Goal: Task Accomplishment & Management: Complete application form

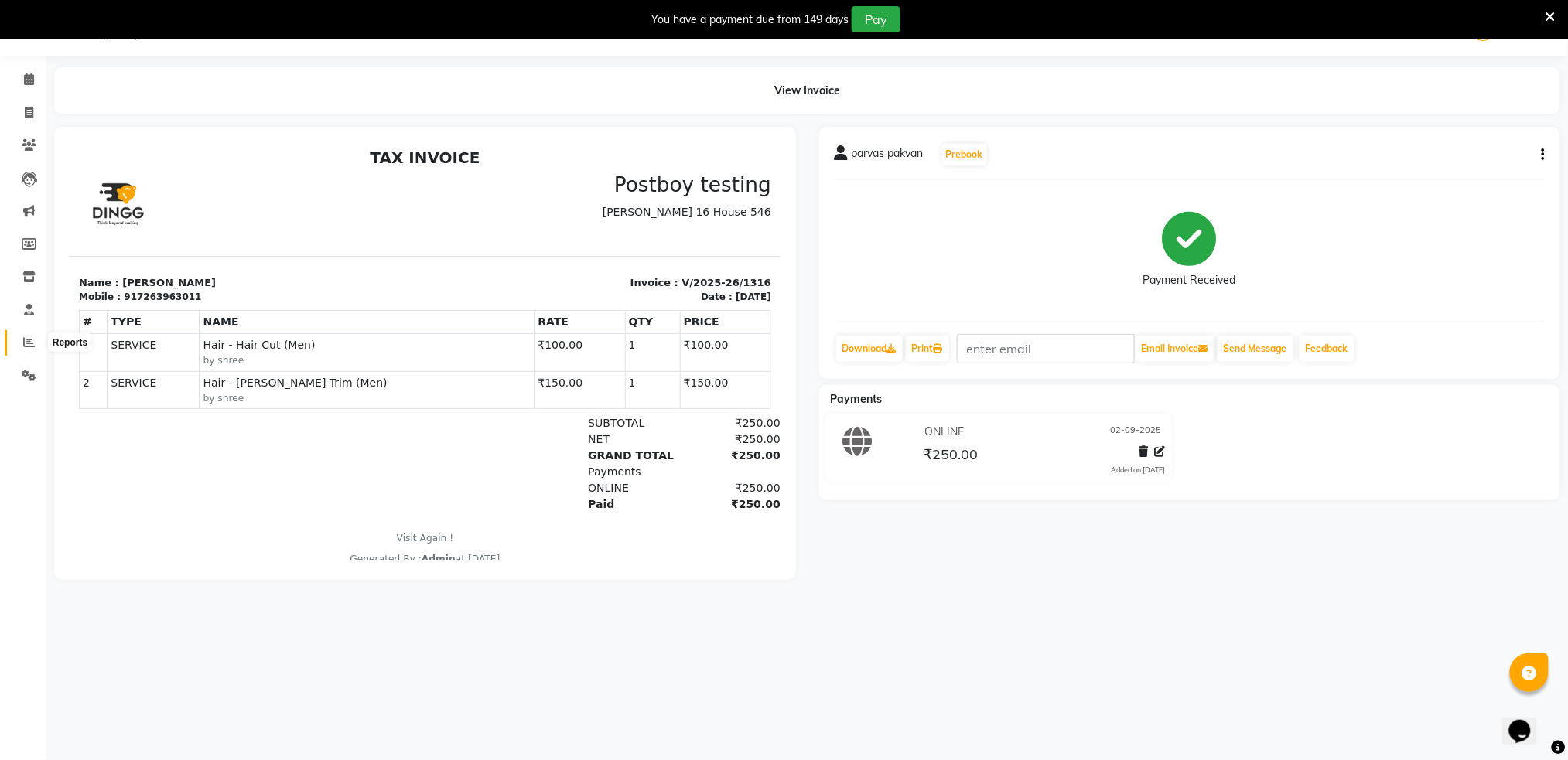
click at [28, 339] on icon at bounding box center [29, 342] width 12 height 12
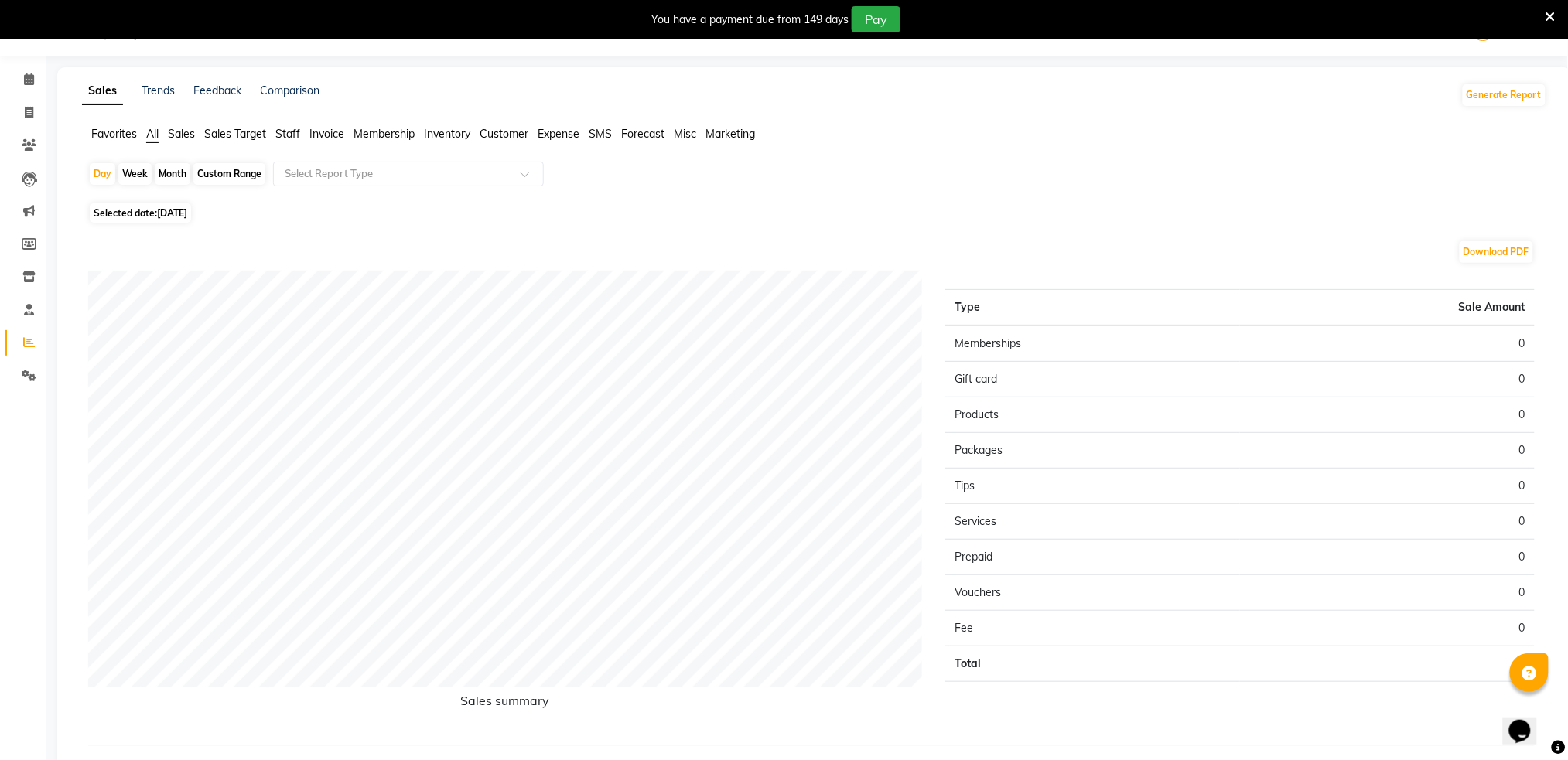
click at [129, 213] on span "Selected date: [DATE]" at bounding box center [140, 213] width 101 height 19
select select "9"
select select "2025"
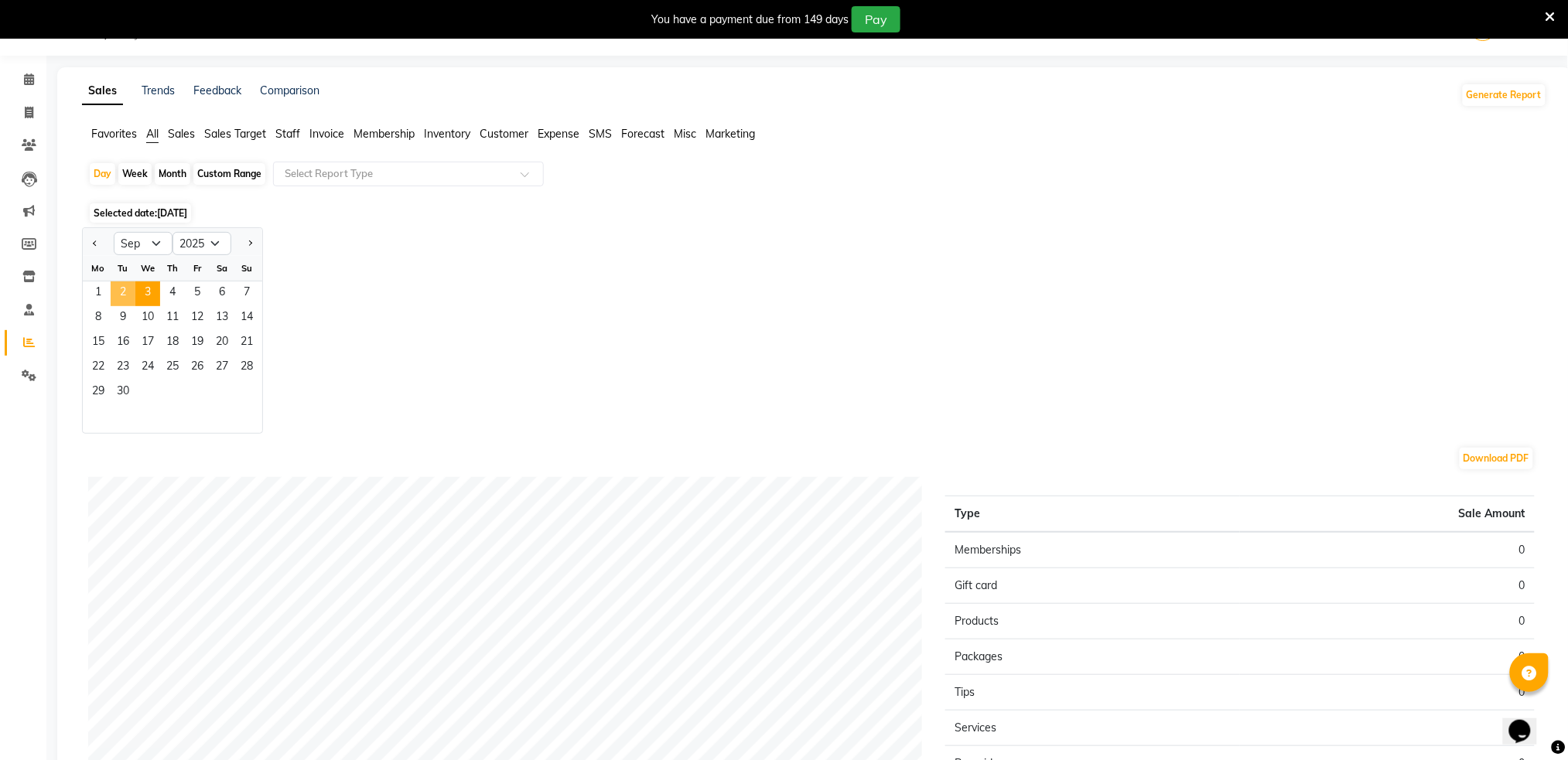
click at [122, 297] on span "2" at bounding box center [123, 294] width 25 height 25
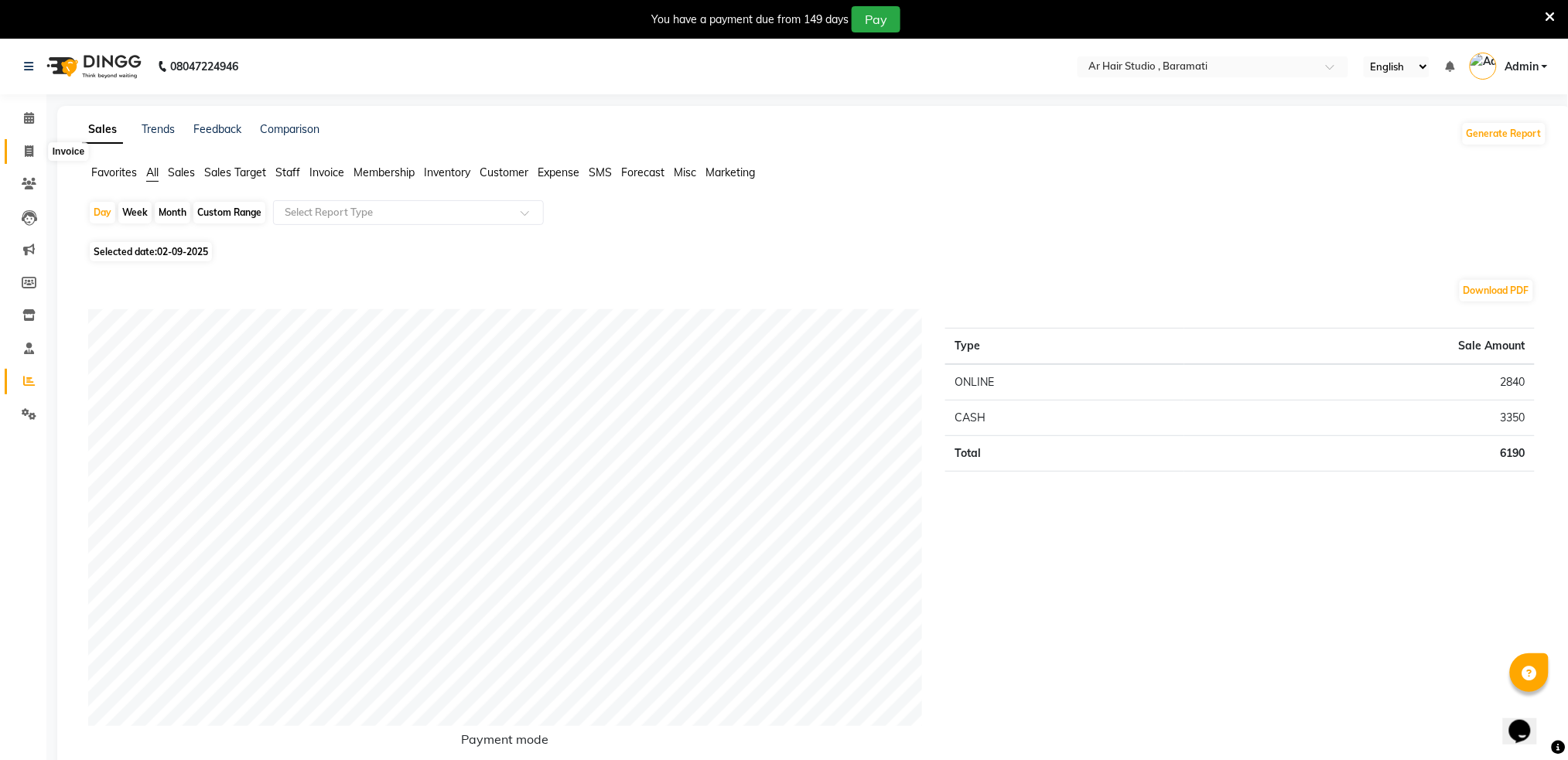
click at [19, 153] on span at bounding box center [28, 152] width 27 height 18
select select "service"
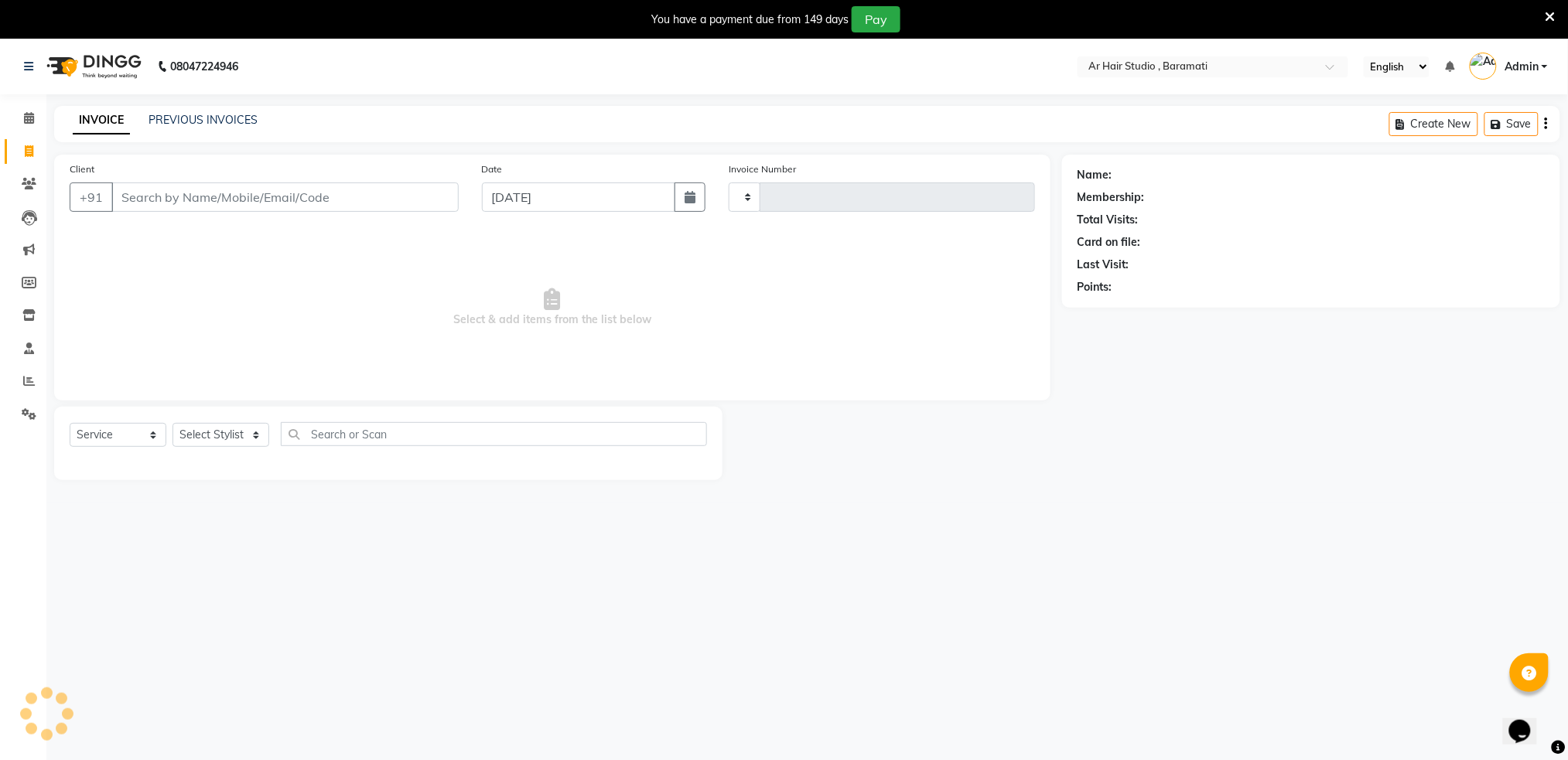
scroll to position [39, 0]
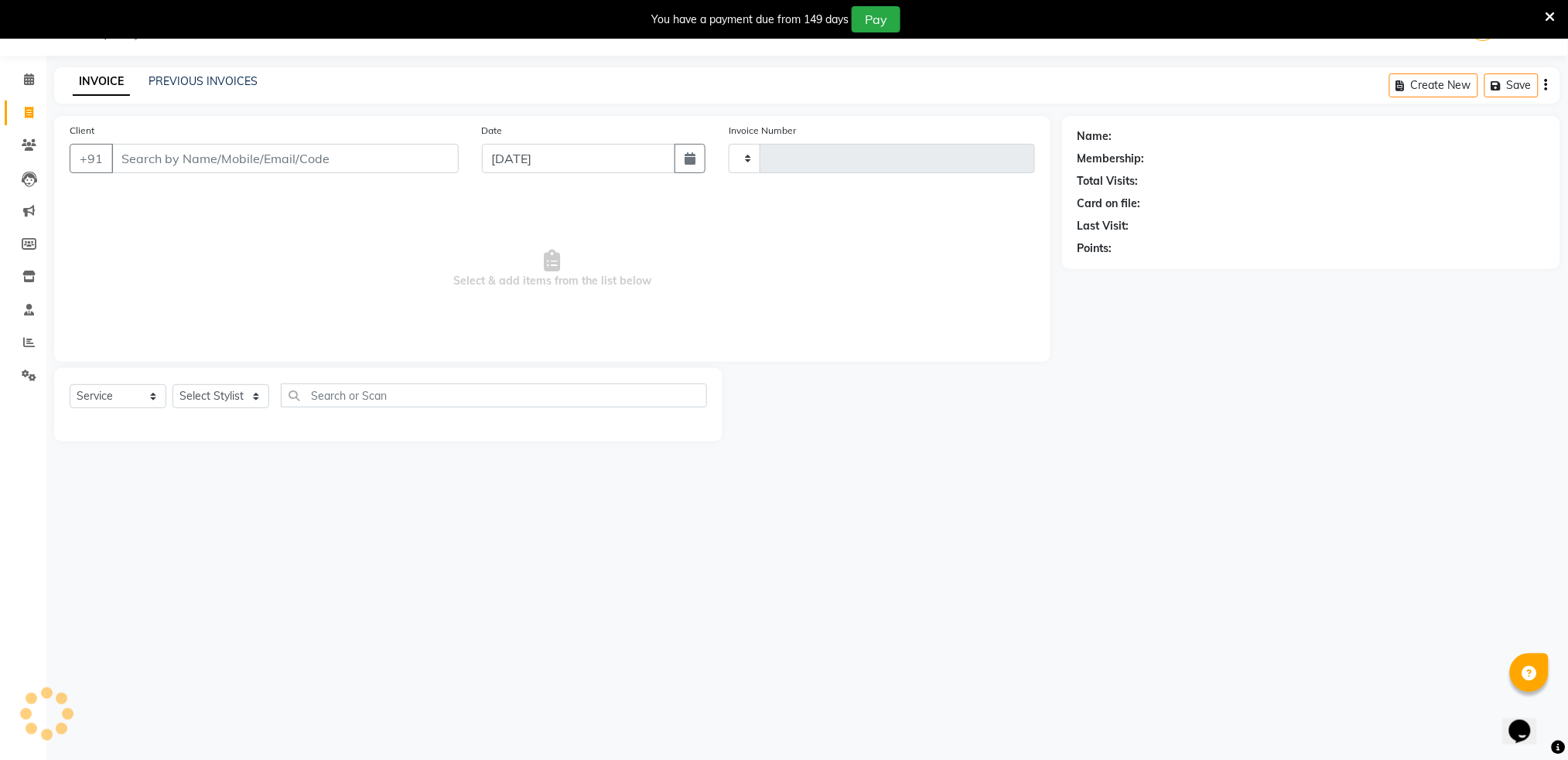
type input "1317"
select select "672"
click at [166, 155] on input "Client" at bounding box center [285, 158] width 347 height 29
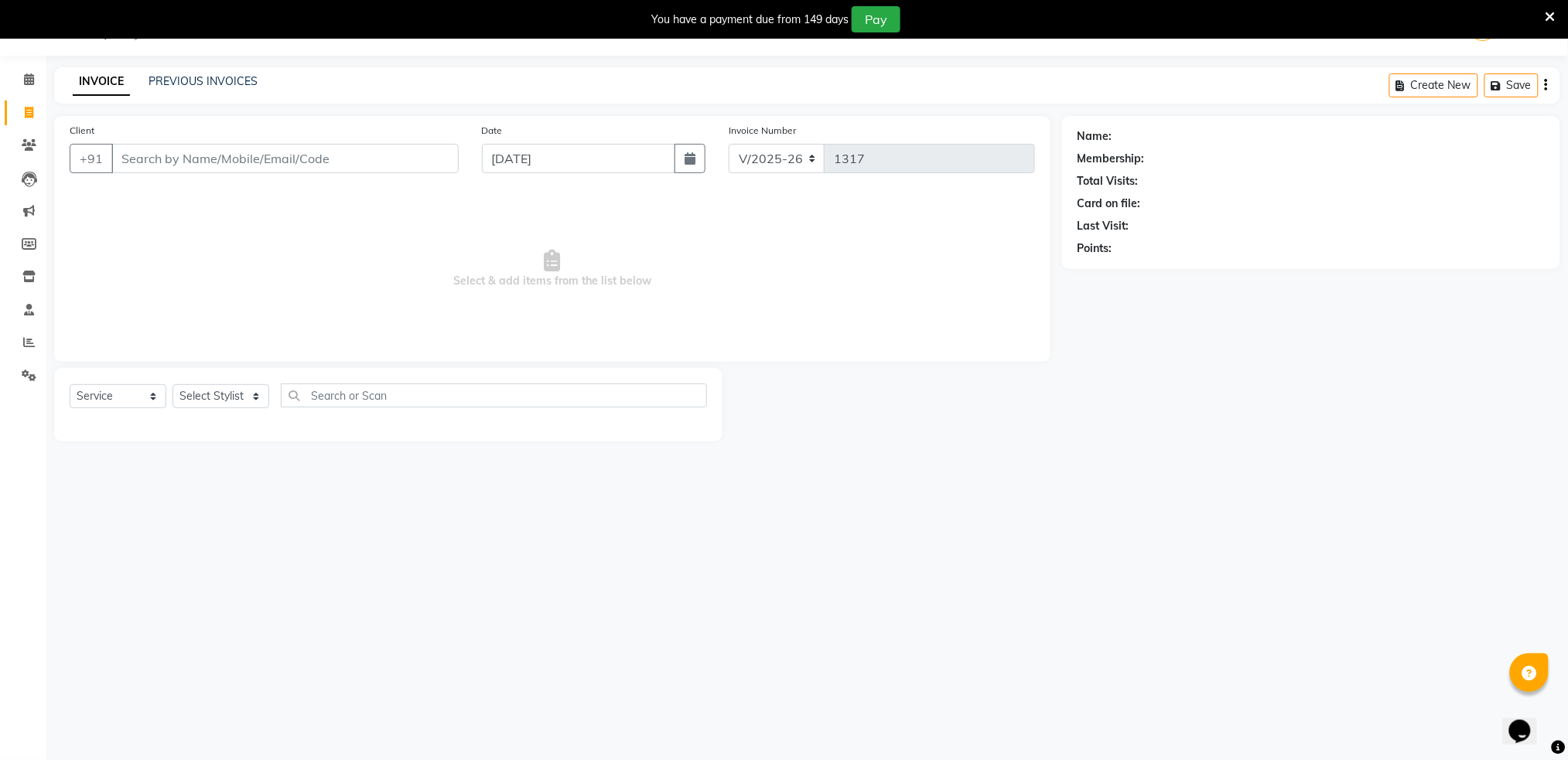
type input "4"
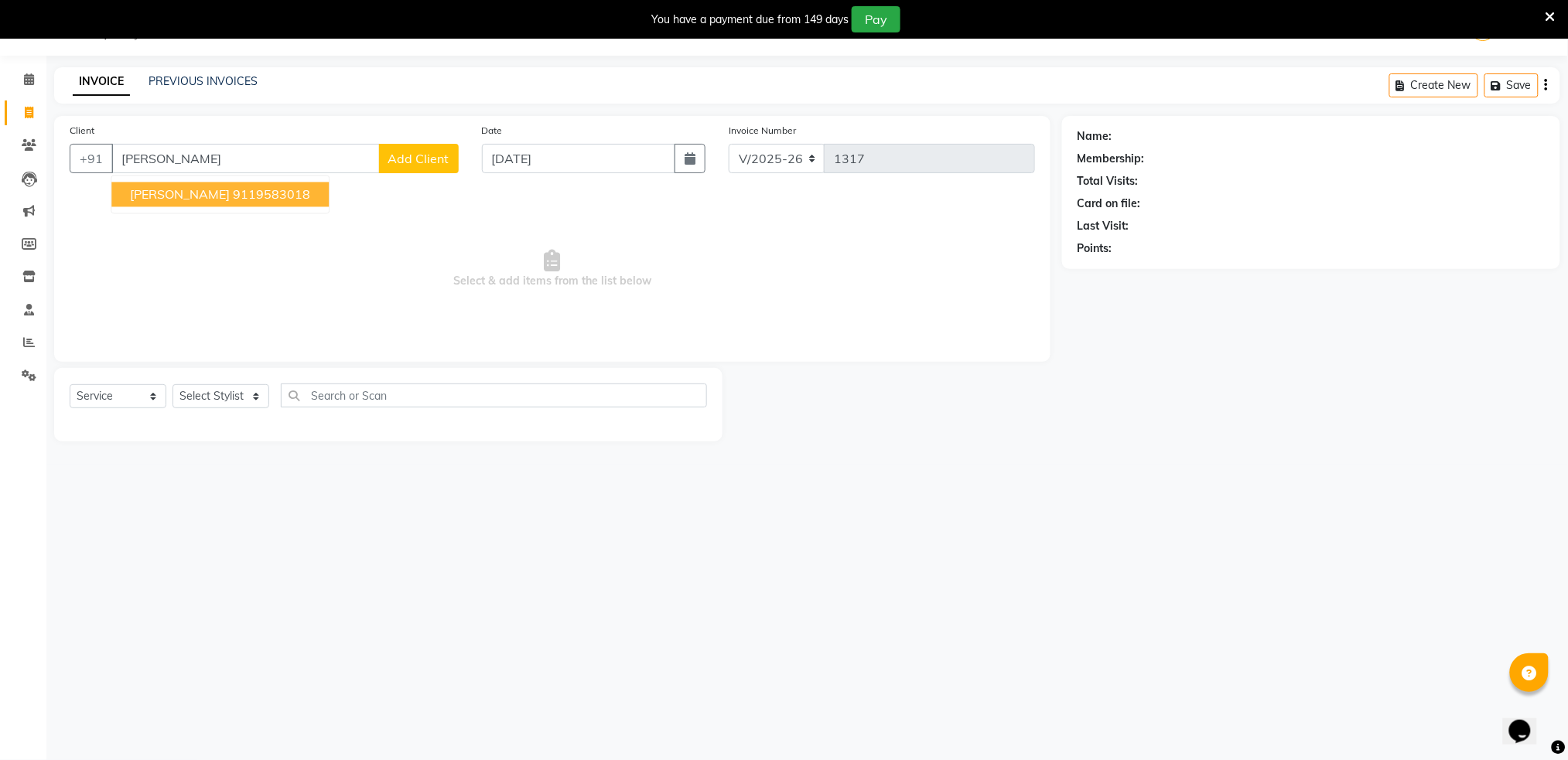
click at [256, 194] on ngb-highlight "9119583018" at bounding box center [272, 194] width 77 height 15
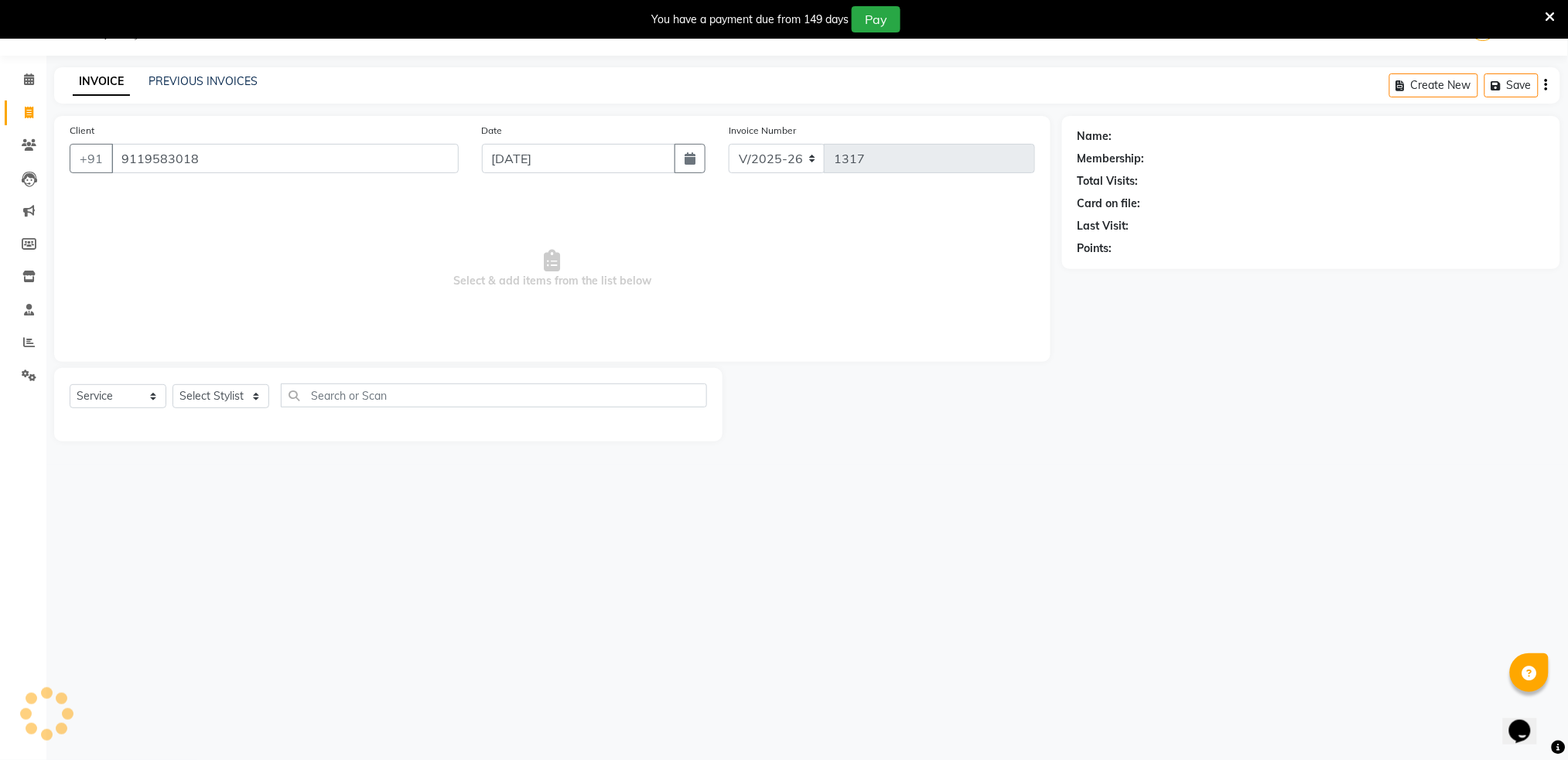
type input "9119583018"
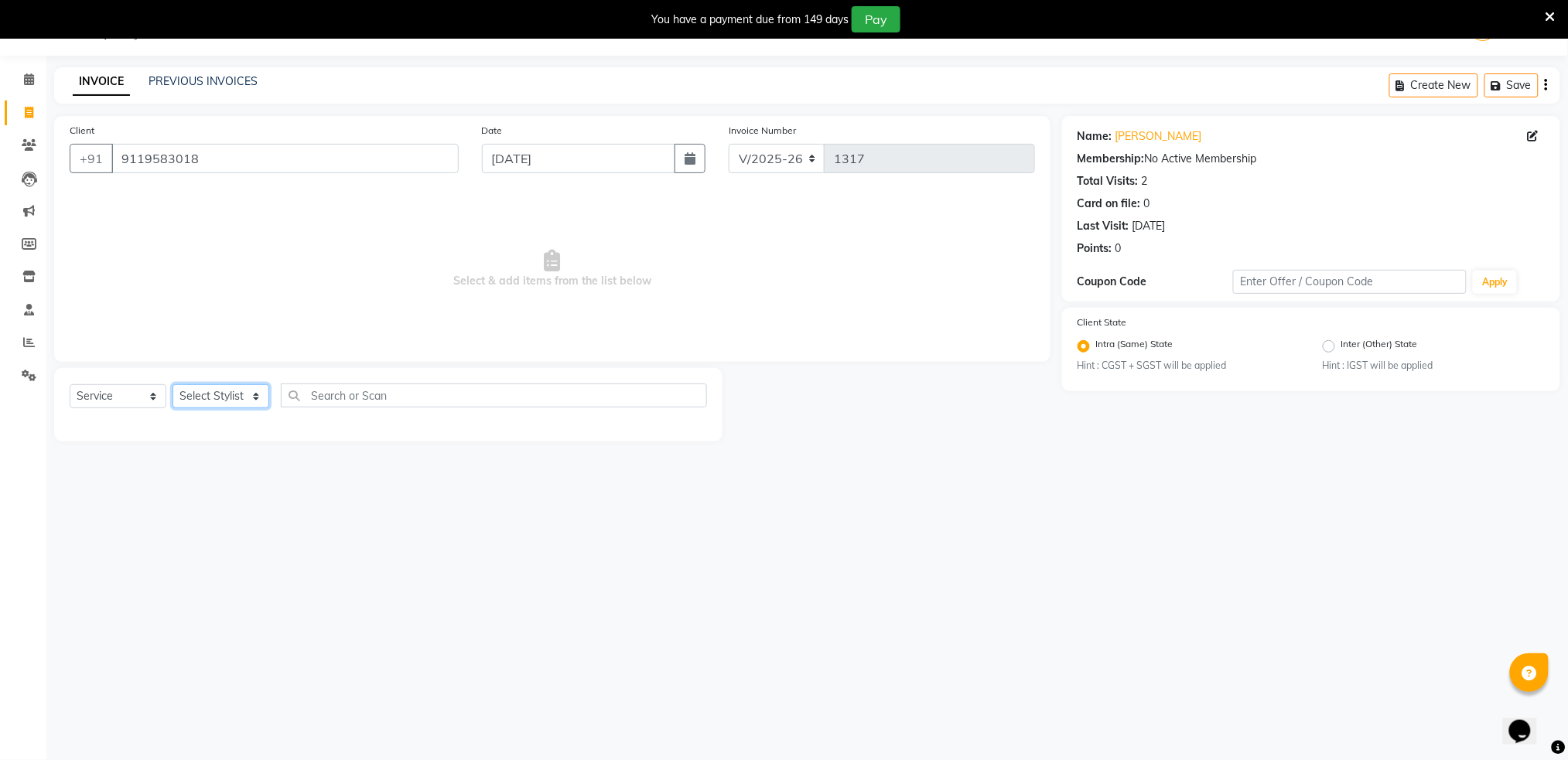
click at [214, 396] on select "Select Stylist Akshay shree [PERSON_NAME]" at bounding box center [220, 396] width 96 height 24
select select "79676"
click at [173, 385] on select "Select Stylist Akshay shree [PERSON_NAME]" at bounding box center [220, 396] width 96 height 24
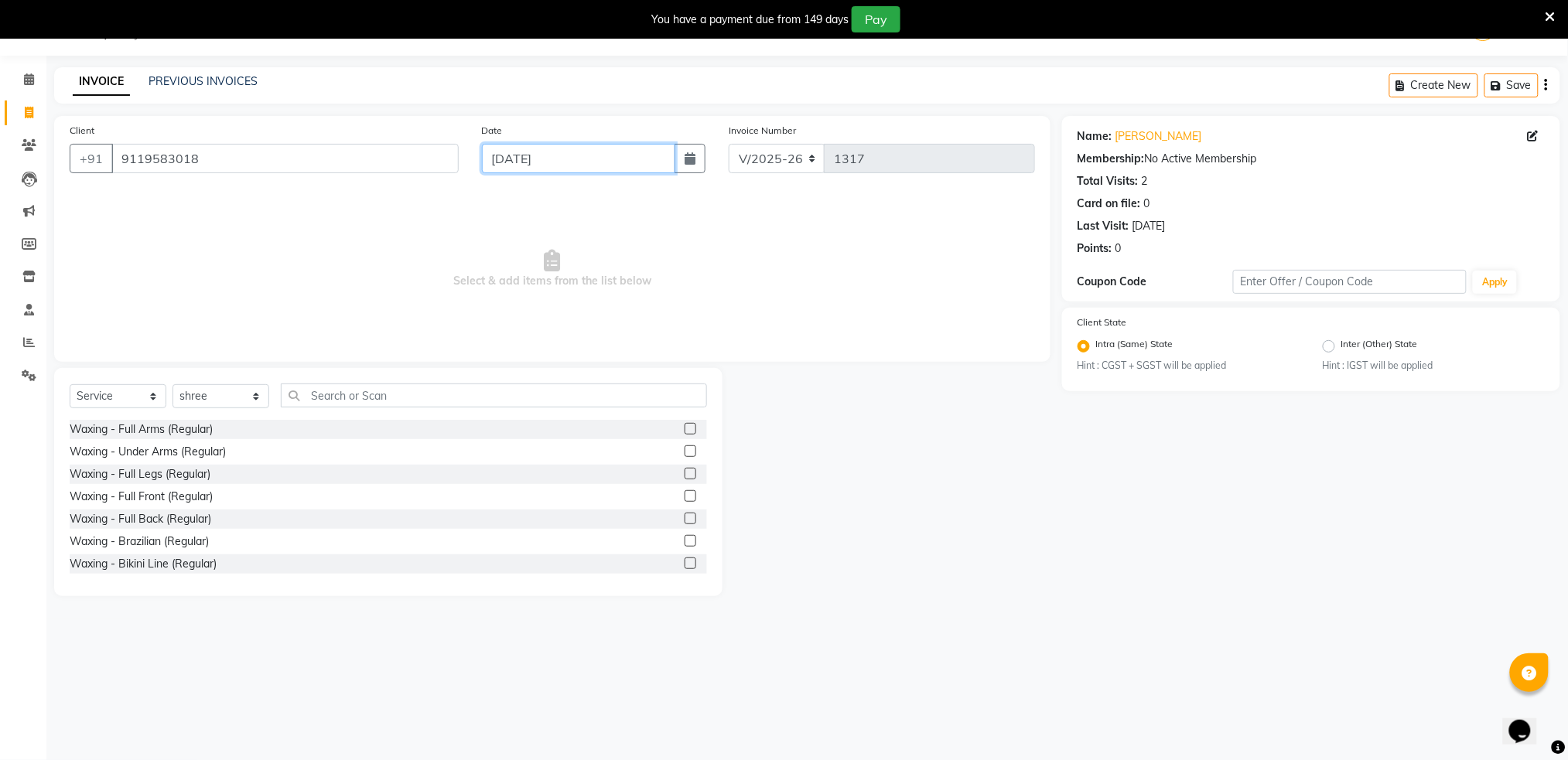
click at [574, 162] on input "[DATE]" at bounding box center [579, 158] width 194 height 29
select select "9"
select select "2025"
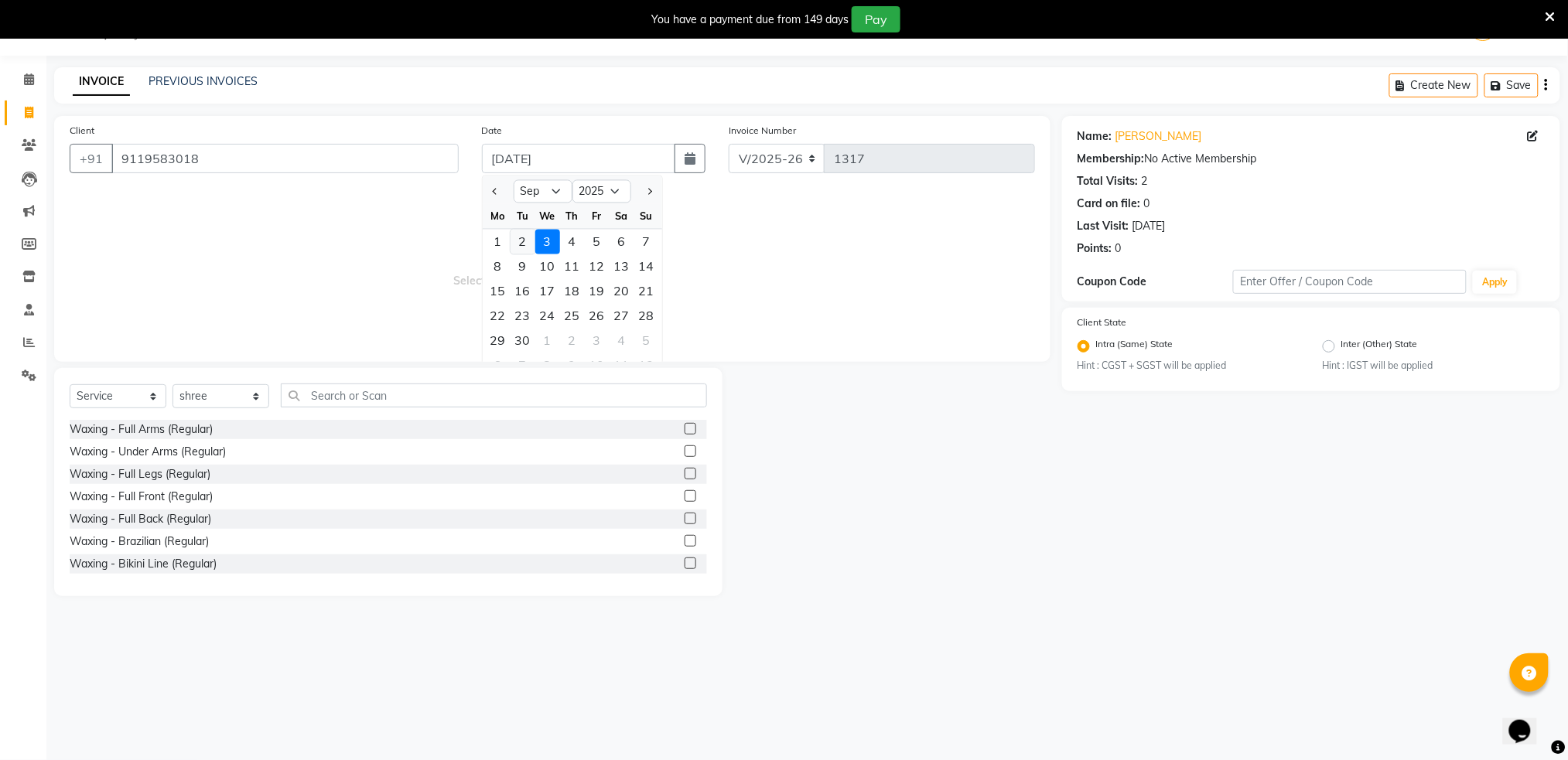
click at [525, 238] on div "2" at bounding box center [523, 242] width 25 height 25
type input "02-09-2025"
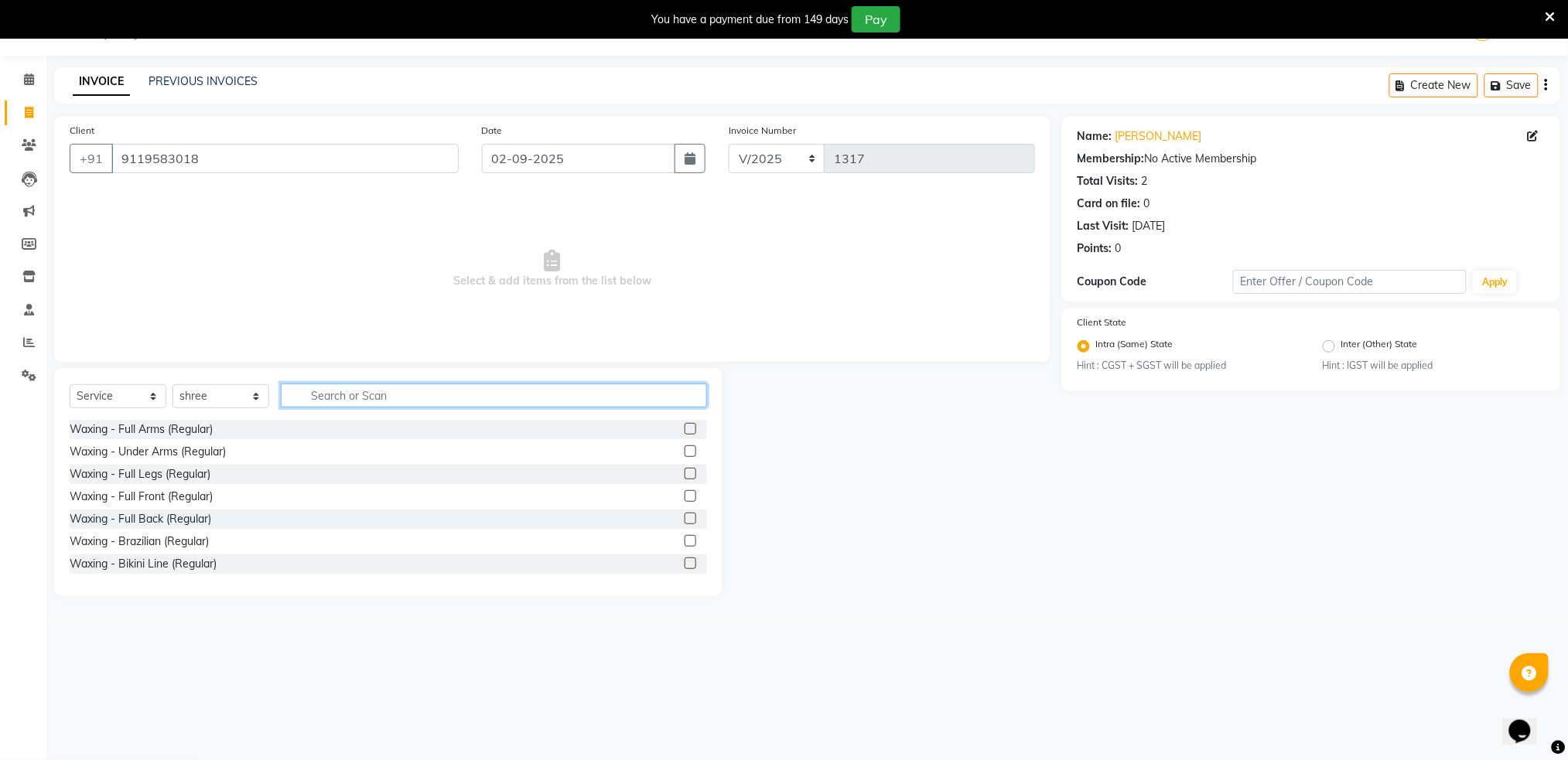
click at [336, 397] on input "text" at bounding box center [494, 396] width 426 height 24
type input "hair cut"
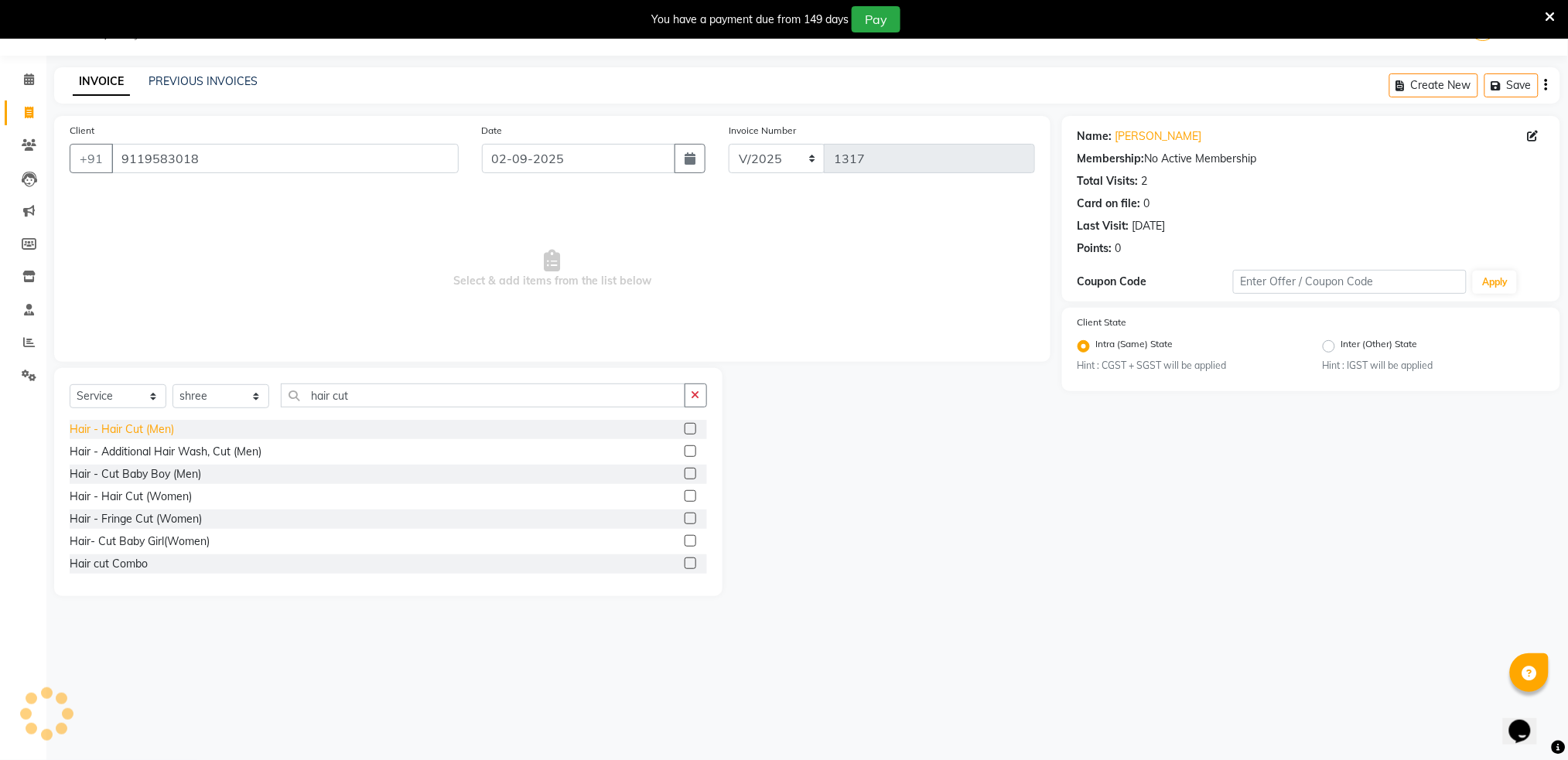
click at [120, 427] on div "Hair - Hair Cut (Men)" at bounding box center [122, 429] width 105 height 16
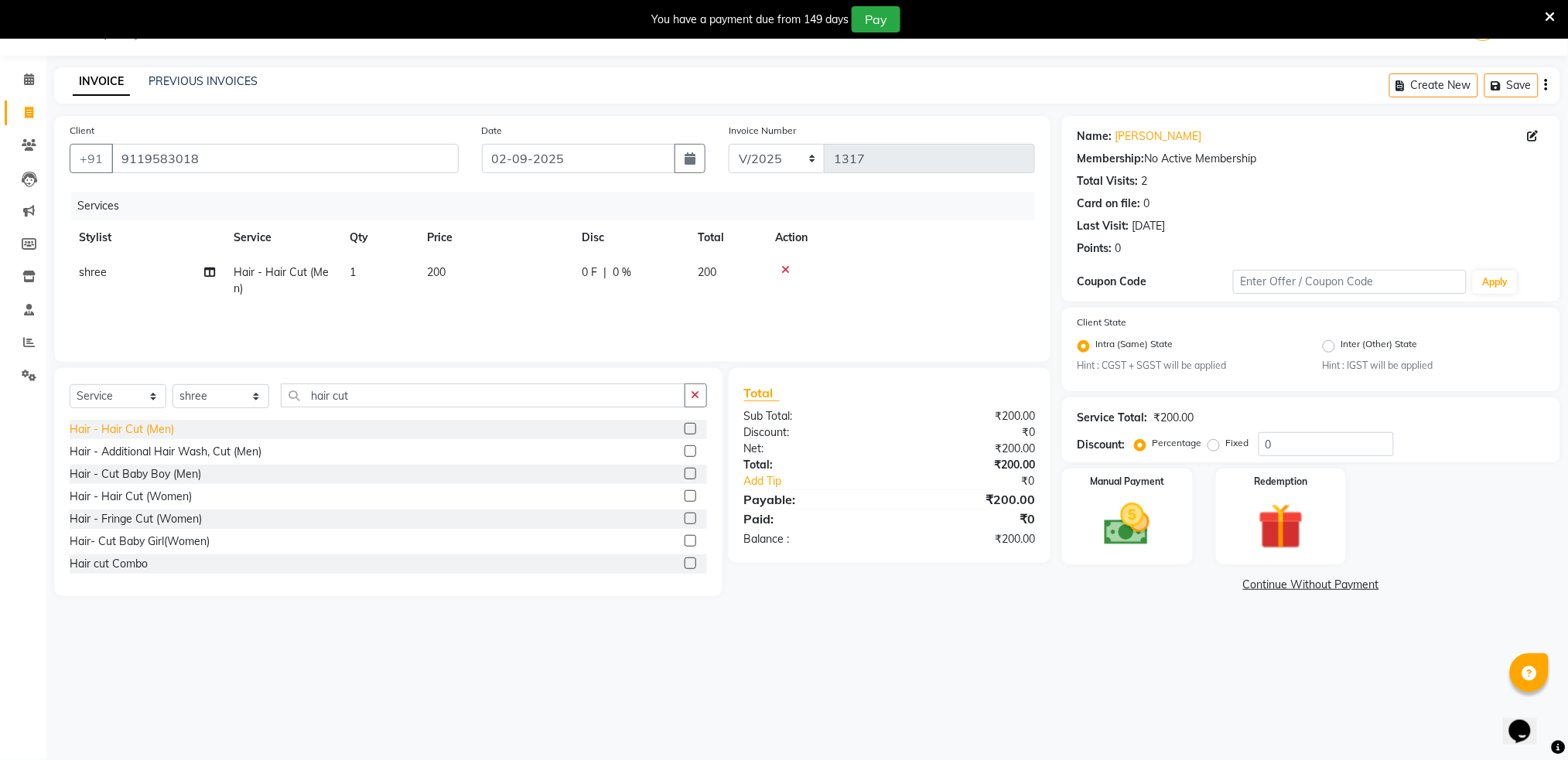
click at [120, 427] on div "Hair - Hair Cut (Men)" at bounding box center [122, 429] width 105 height 16
checkbox input "false"
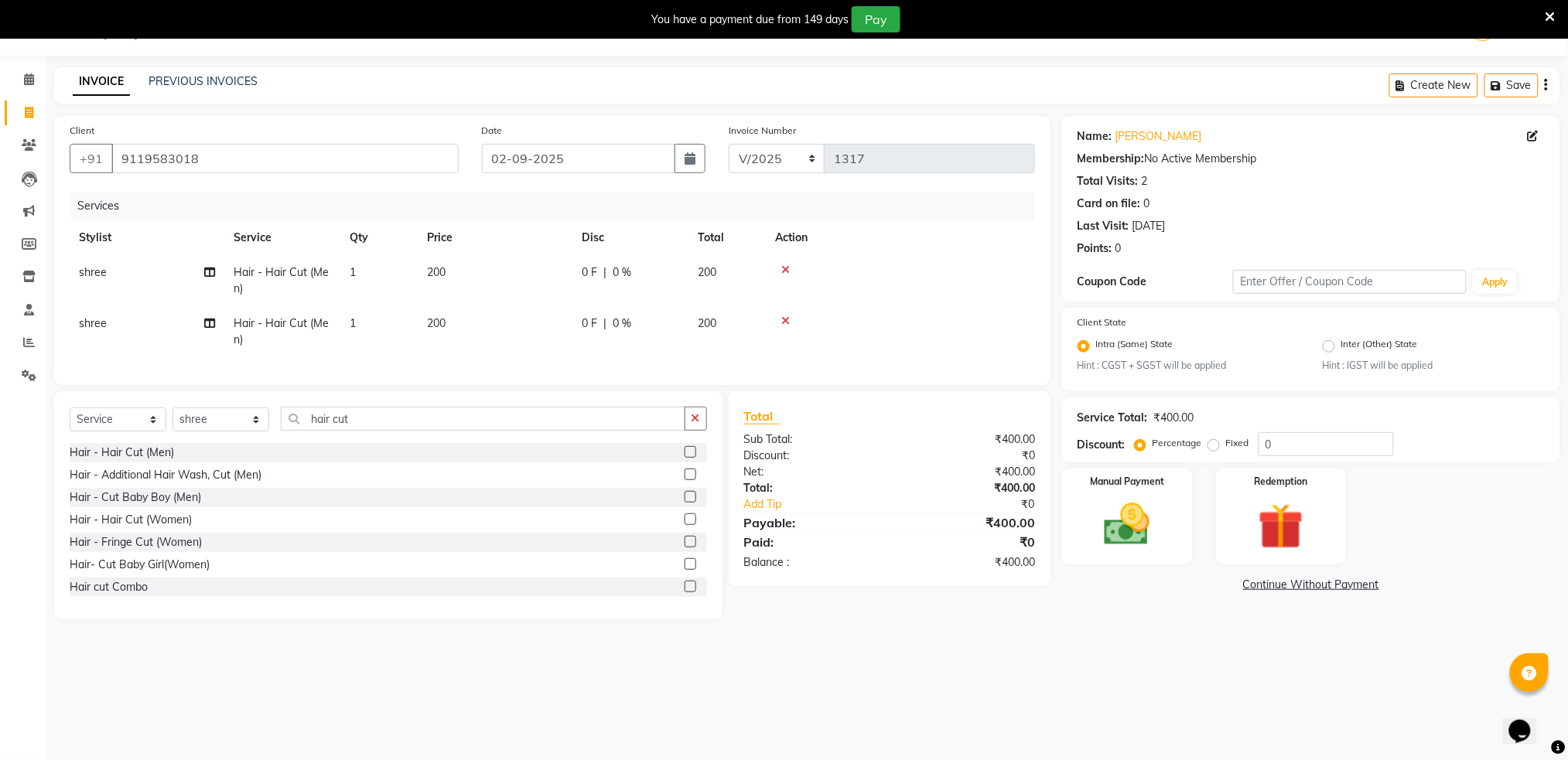
click at [446, 266] on span "200" at bounding box center [436, 272] width 18 height 14
select select "79676"
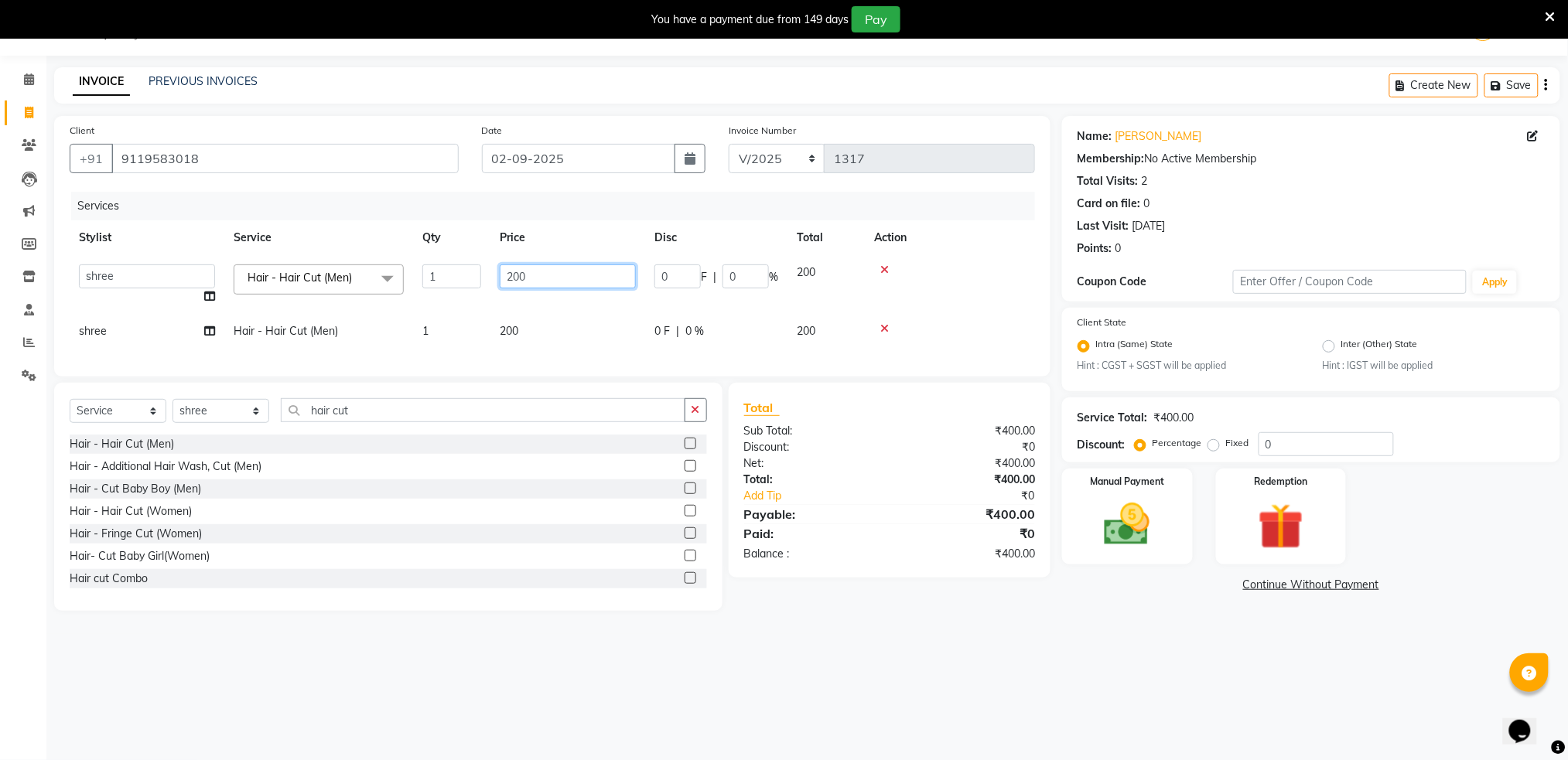
click at [574, 285] on input "200" at bounding box center [567, 277] width 136 height 24
type input "2"
type input "150"
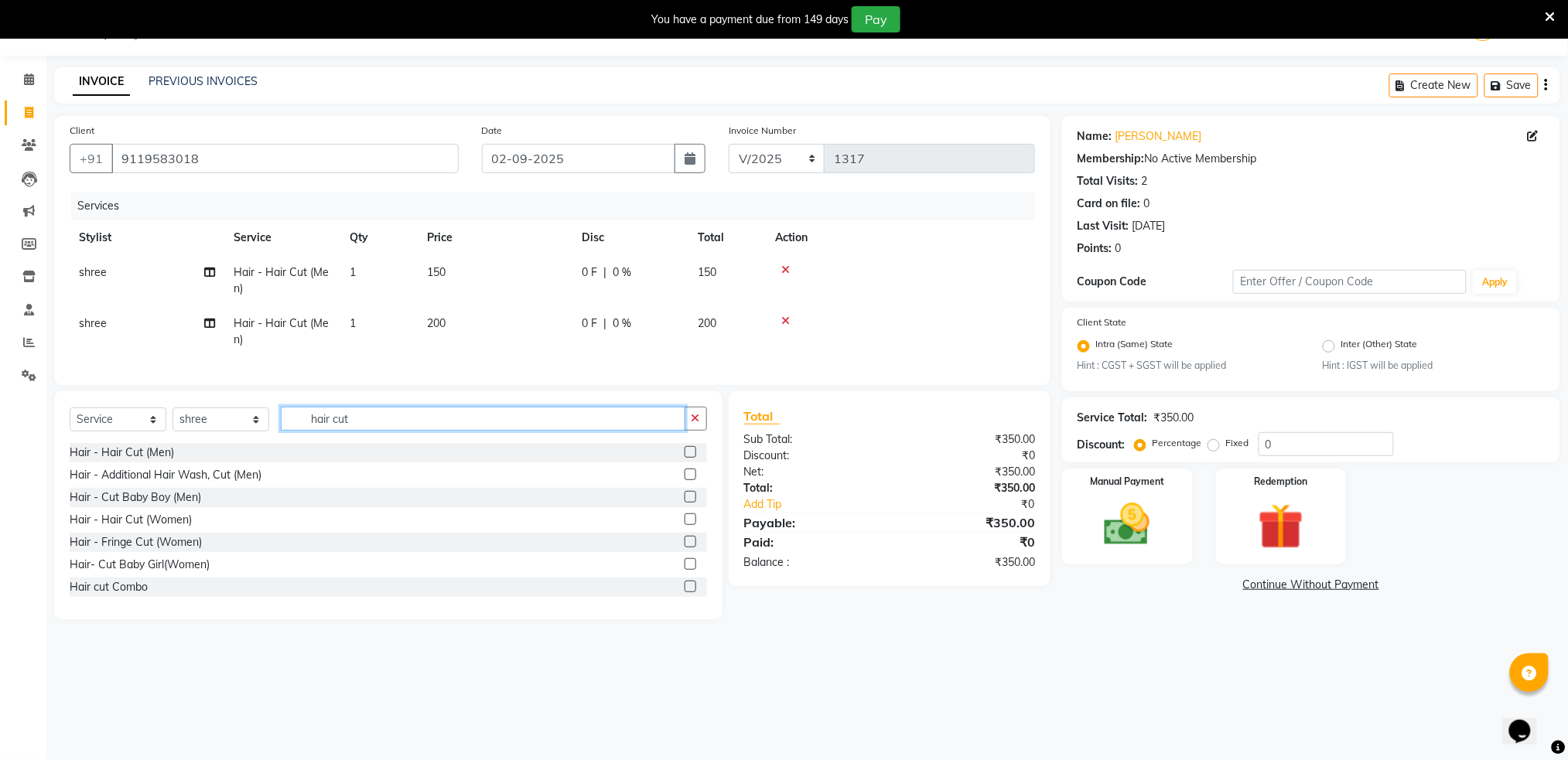
click at [436, 431] on input "hair cut" at bounding box center [483, 418] width 405 height 24
type input "hair cut"
click at [146, 528] on div "Hair - Hair Cut (Women)" at bounding box center [131, 520] width 122 height 16
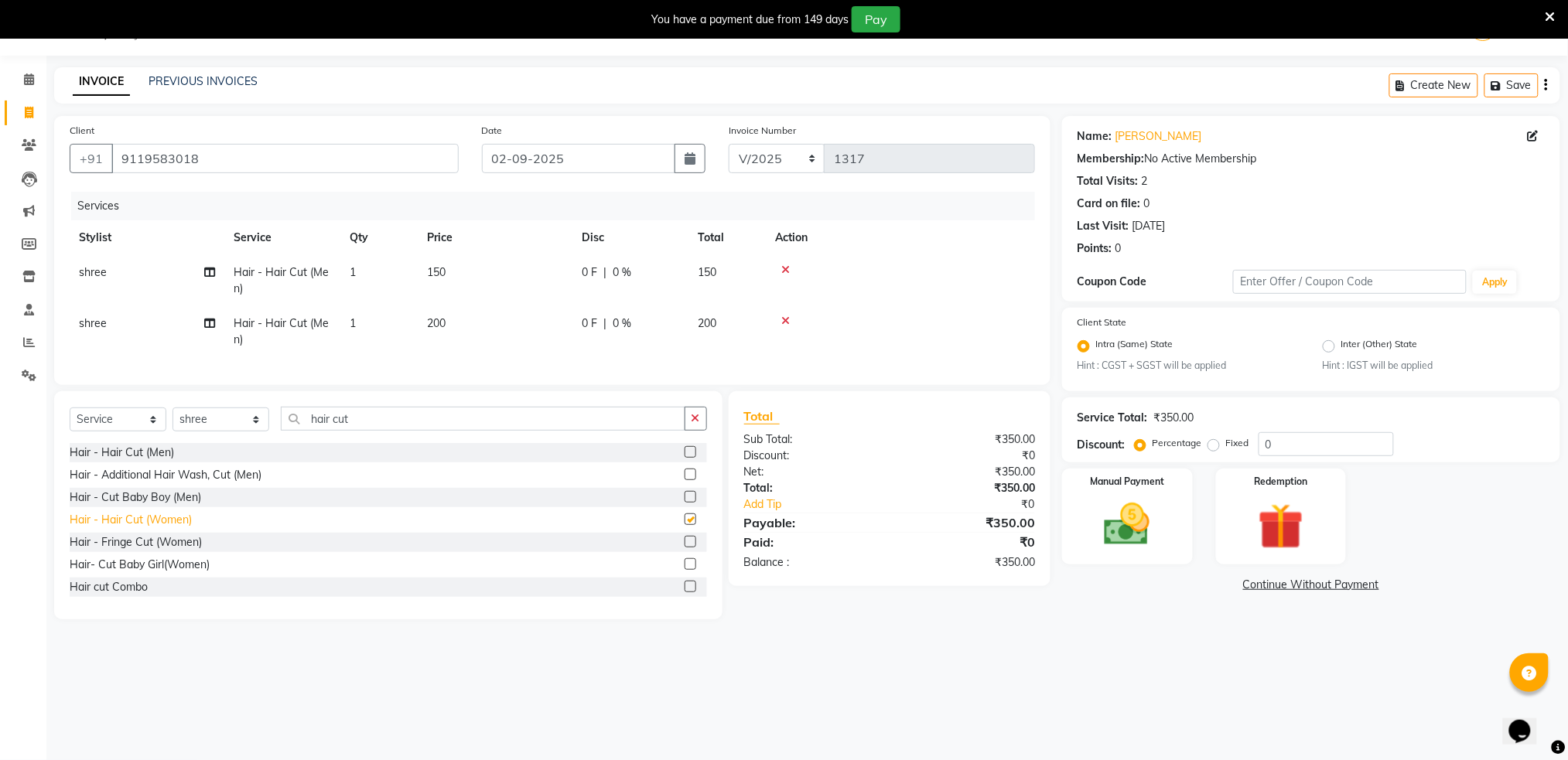
checkbox input "false"
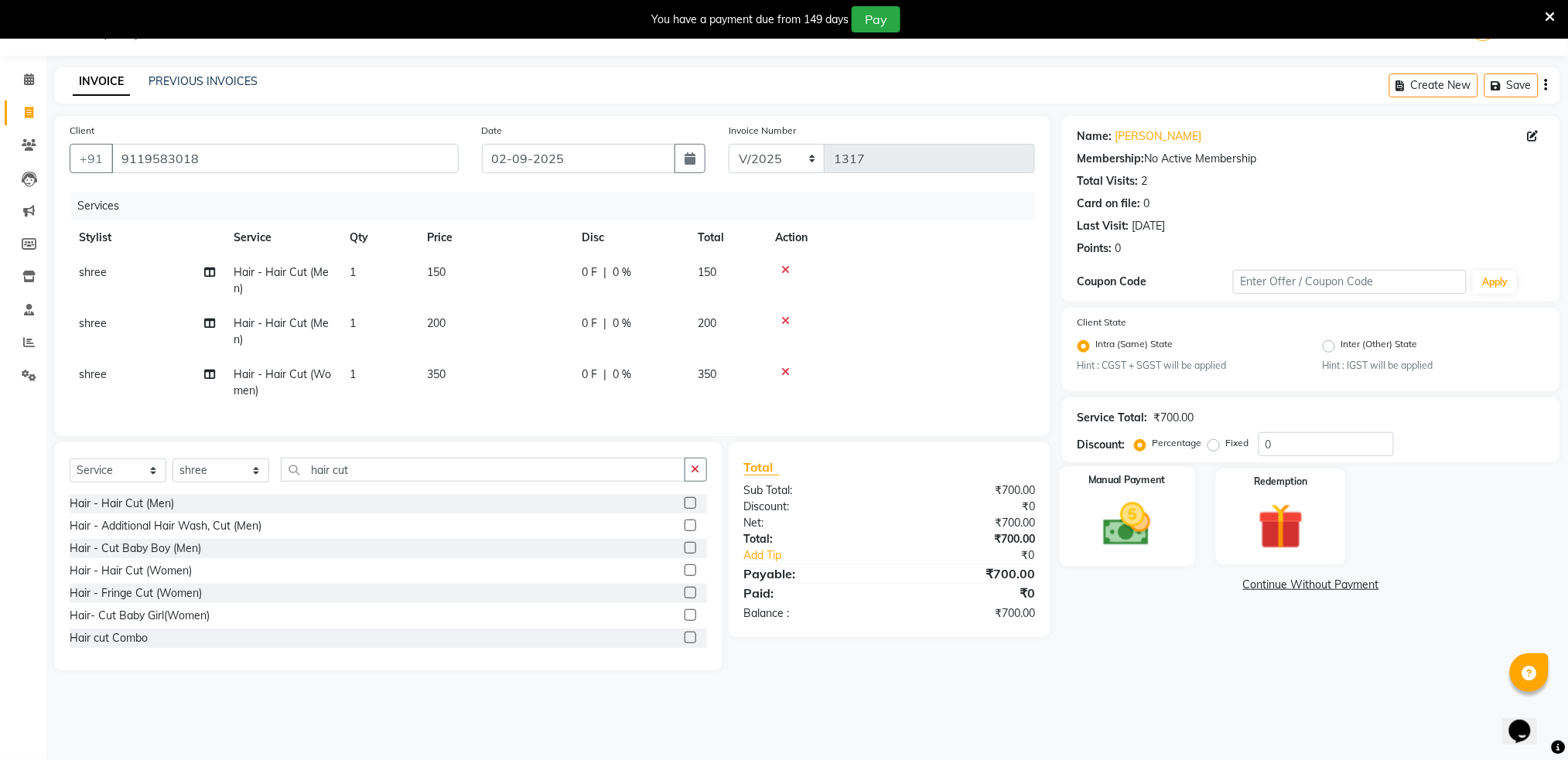
click at [1110, 509] on img at bounding box center [1126, 525] width 77 height 55
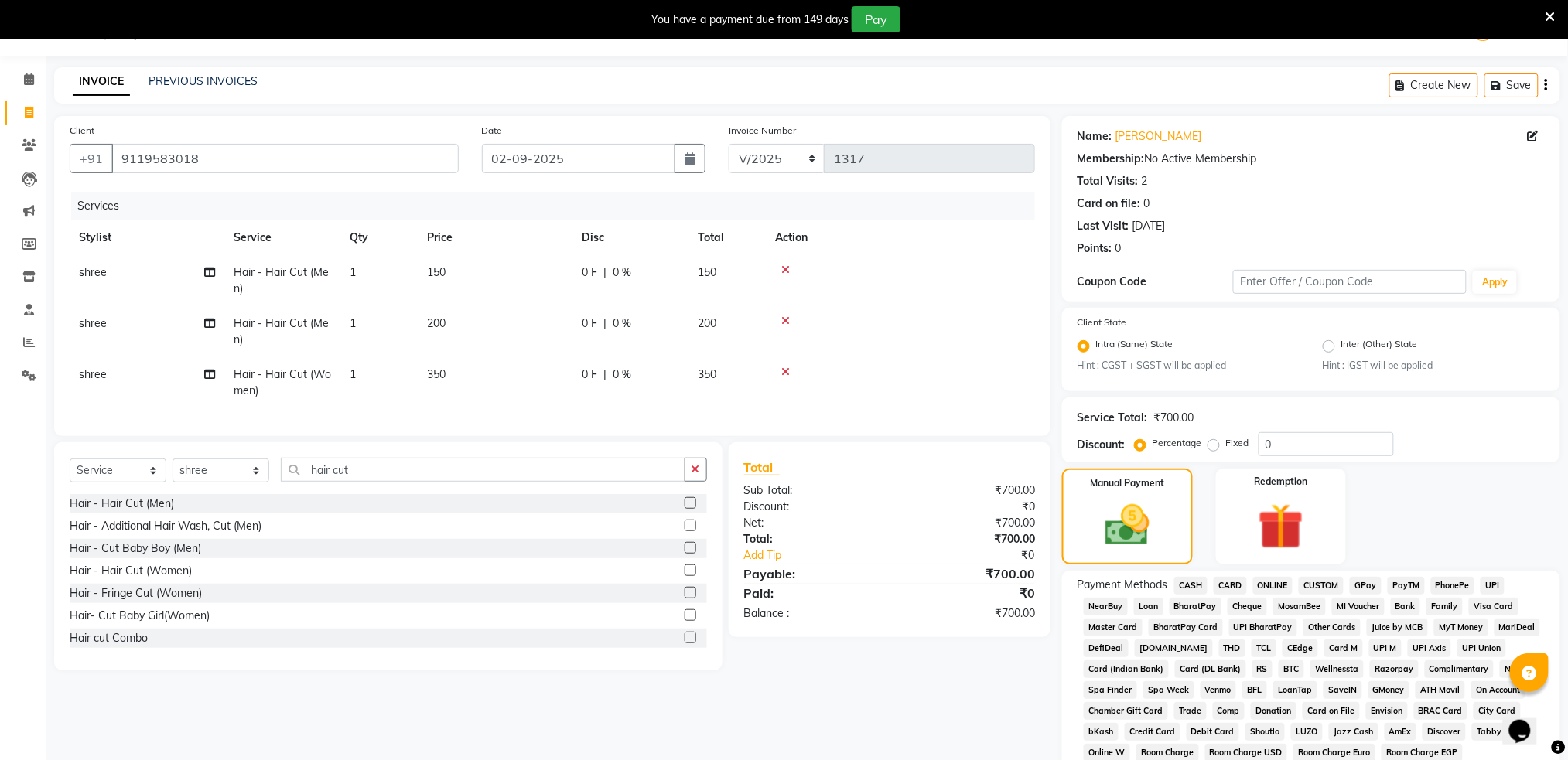
click at [1272, 587] on span "ONLINE" at bounding box center [1273, 585] width 40 height 18
click at [162, 512] on div "Hair - Hair Cut (Men)" at bounding box center [122, 504] width 105 height 16
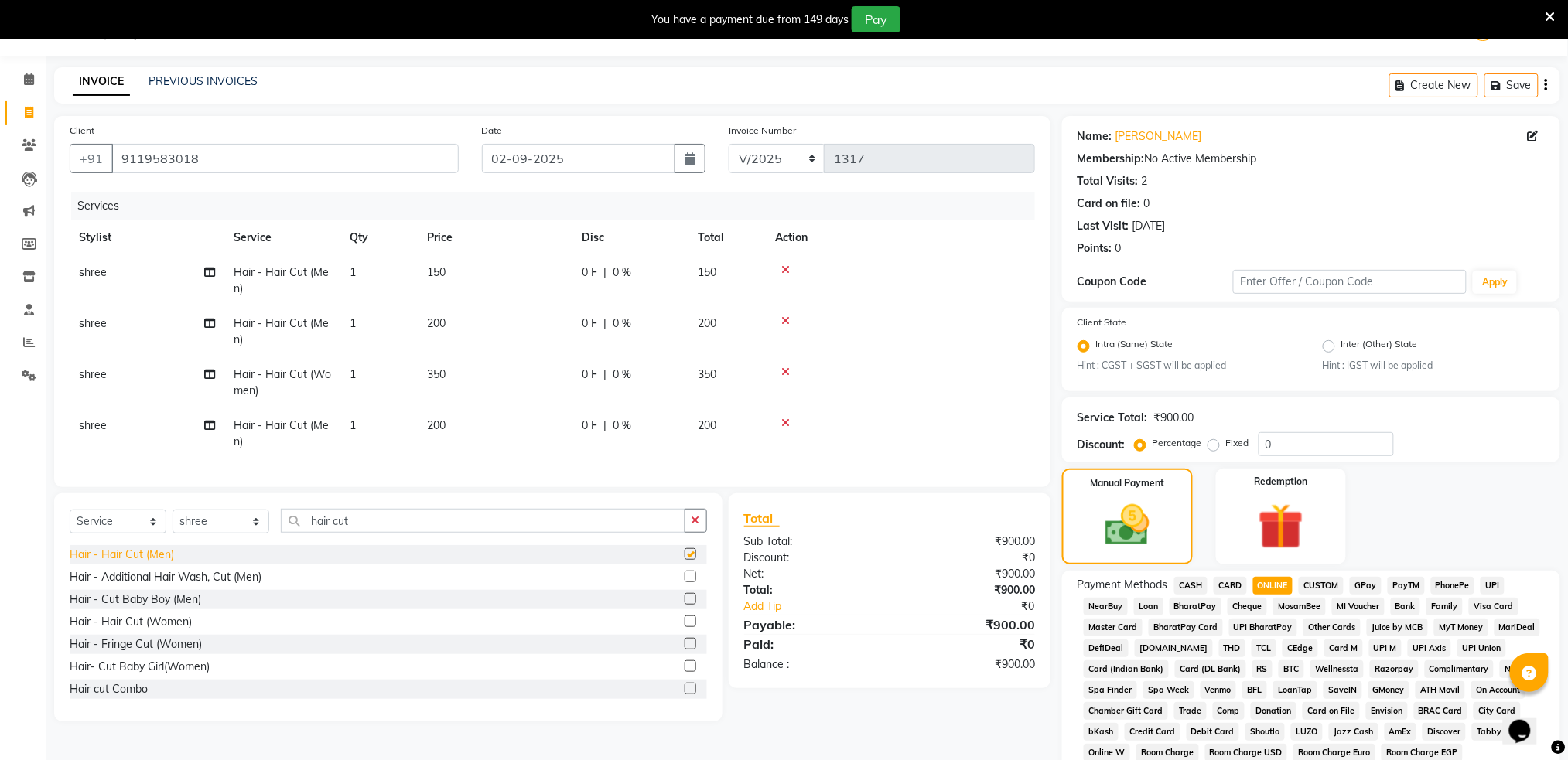
checkbox input "false"
click at [442, 427] on span "200" at bounding box center [436, 425] width 18 height 14
select select "79676"
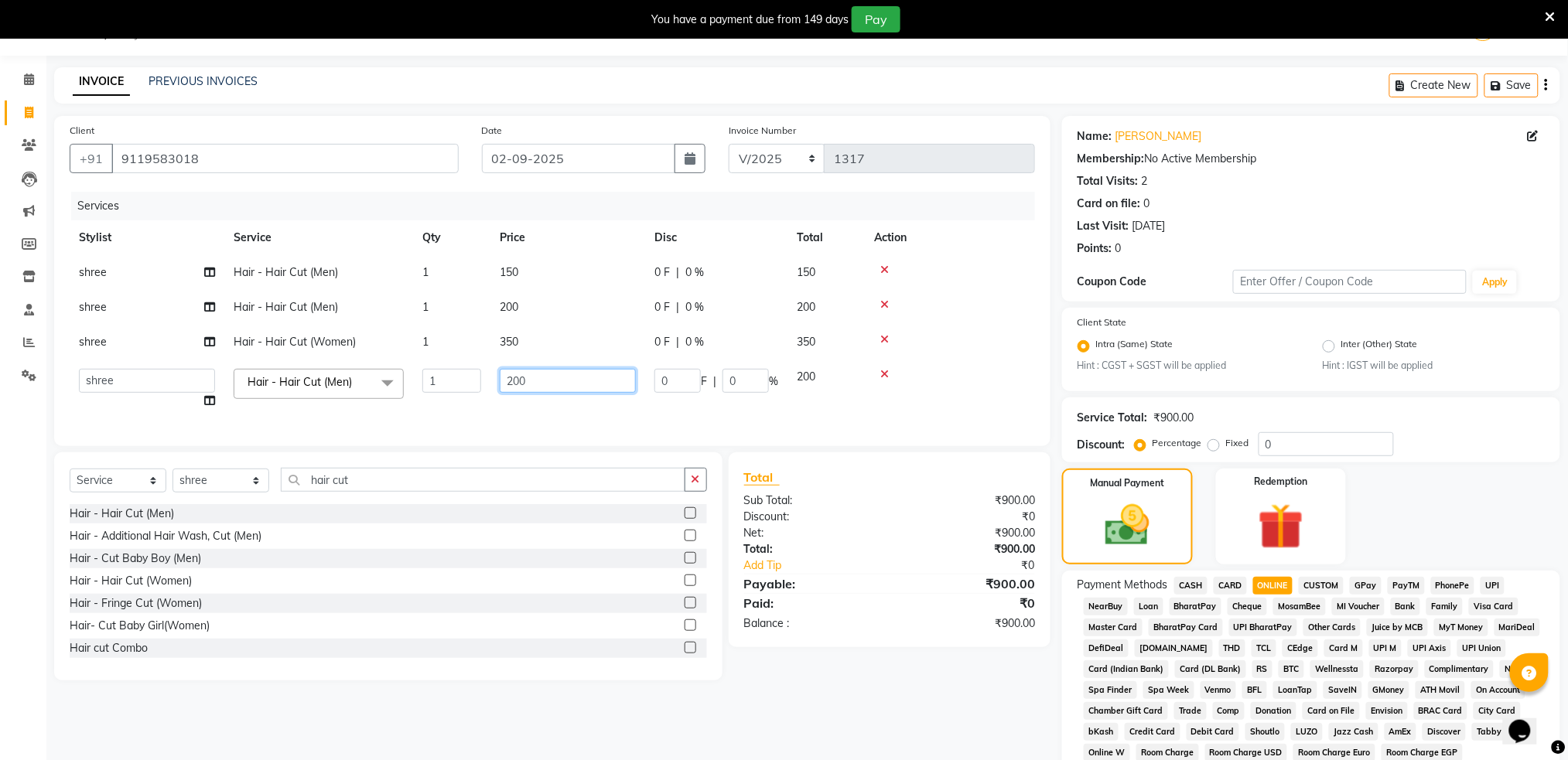
click at [526, 379] on input "200" at bounding box center [567, 380] width 136 height 24
type input "100"
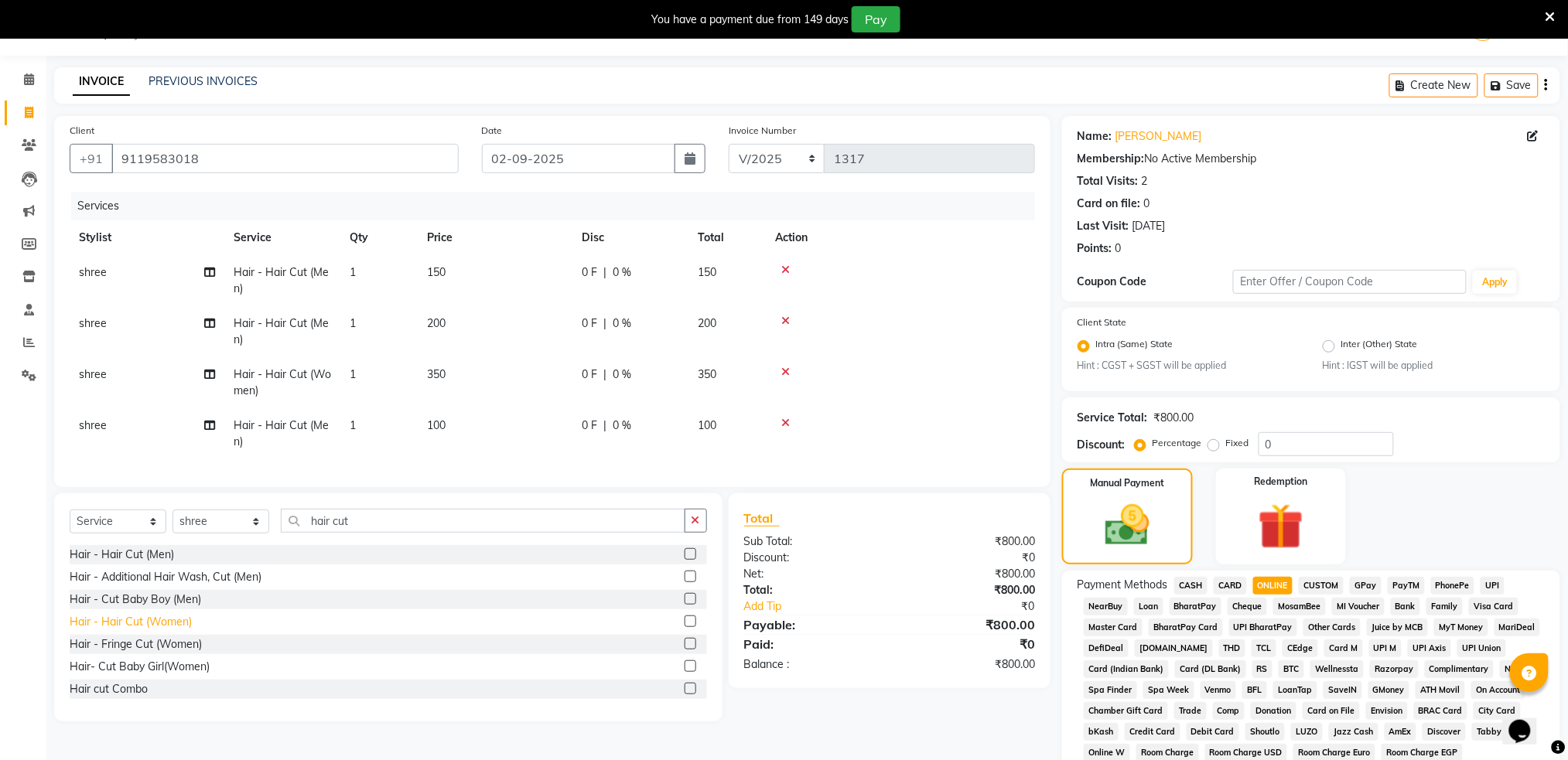
click at [158, 600] on div "Hair - Hair Cut (Men) Hair - Additional Hair Wash, Cut (Men) Hair - Cut Baby Bo…" at bounding box center [388, 623] width 637 height 155
click at [137, 630] on div "Hair - Hair Cut (Women)" at bounding box center [131, 622] width 122 height 16
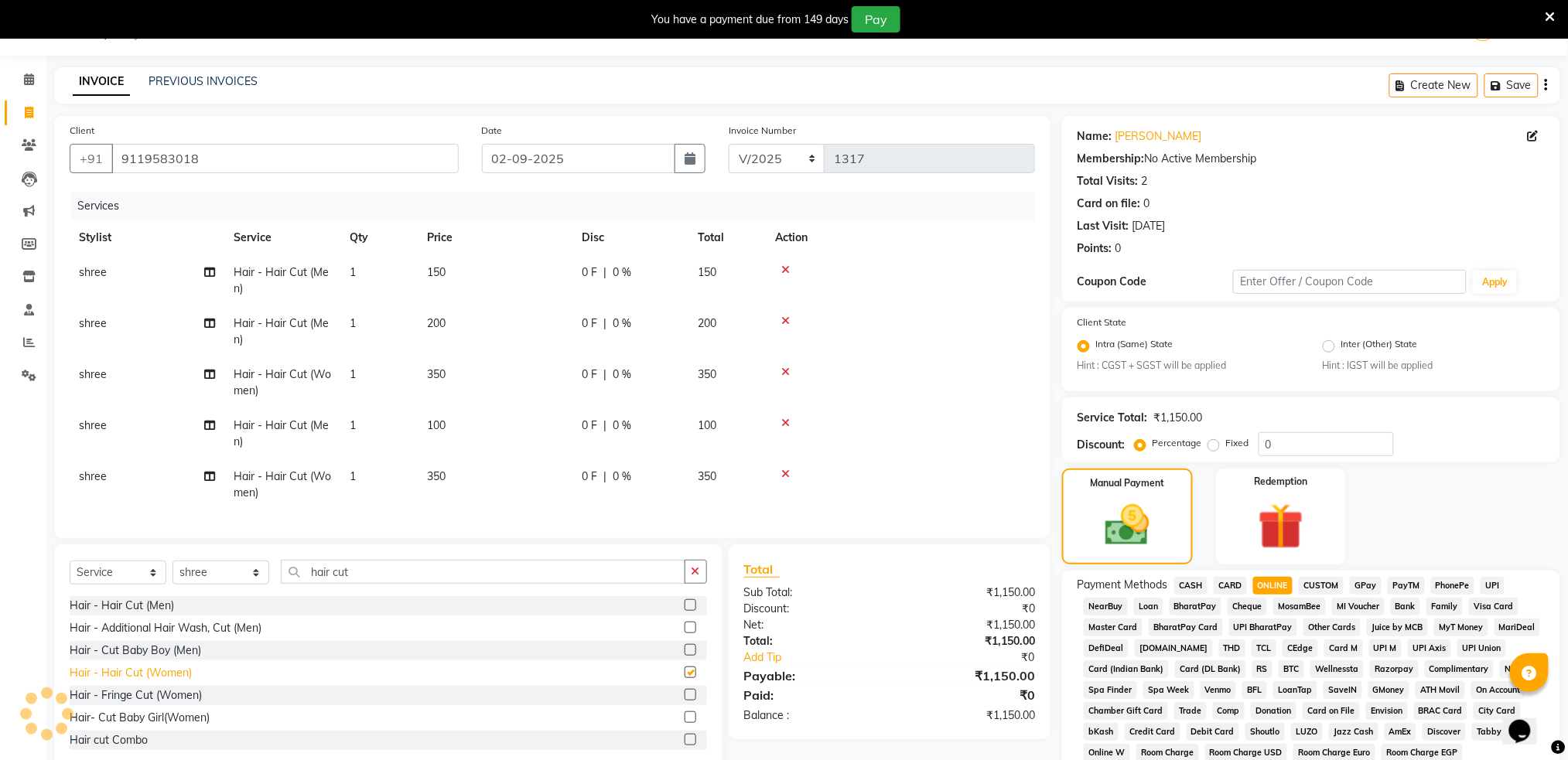
checkbox input "false"
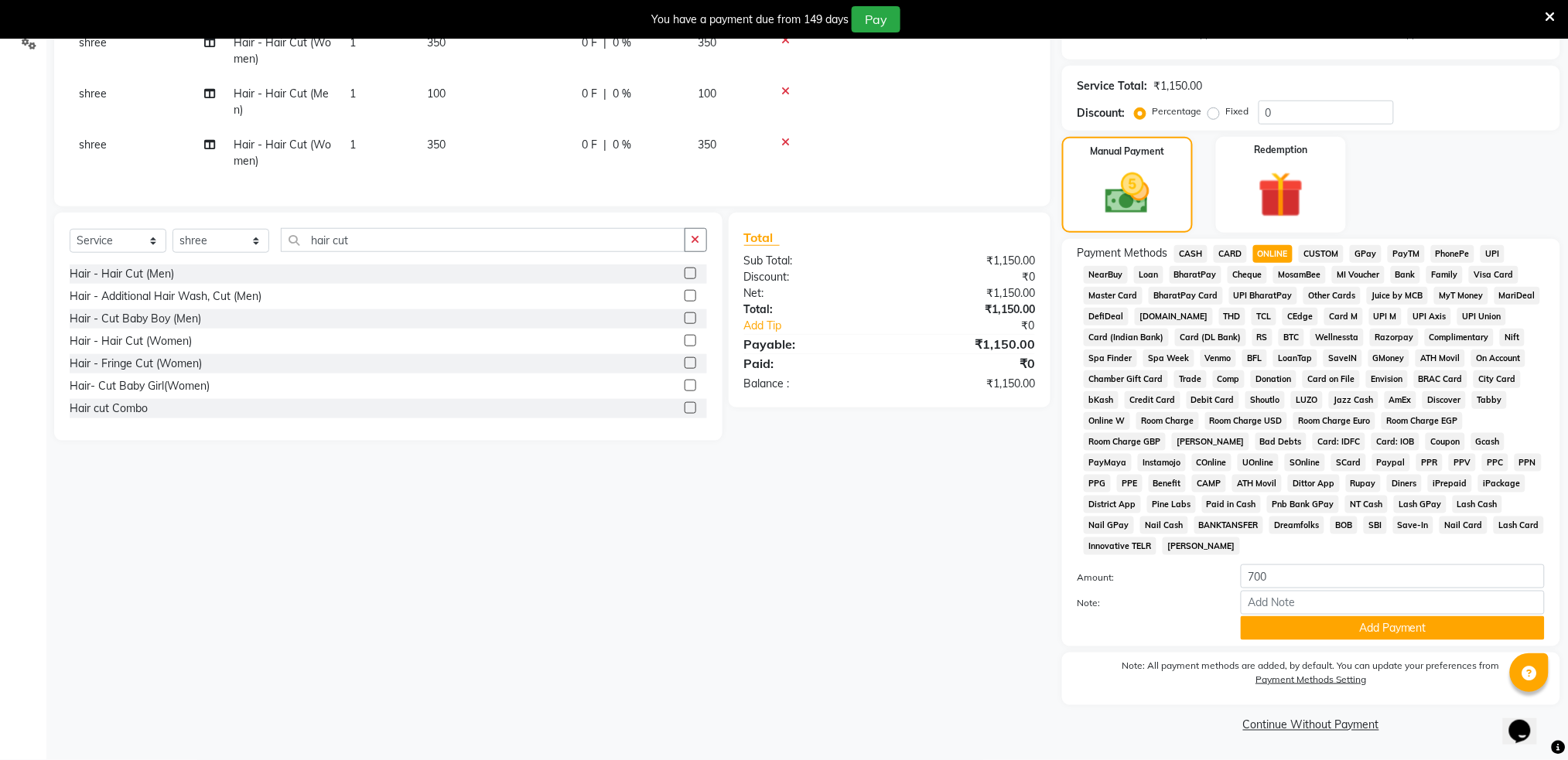
click at [1260, 247] on span "ONLINE" at bounding box center [1273, 254] width 40 height 18
type input "1150"
click at [1260, 247] on span "ONLINE" at bounding box center [1273, 254] width 40 height 18
click at [1332, 631] on button "Add Payment" at bounding box center [1392, 628] width 304 height 24
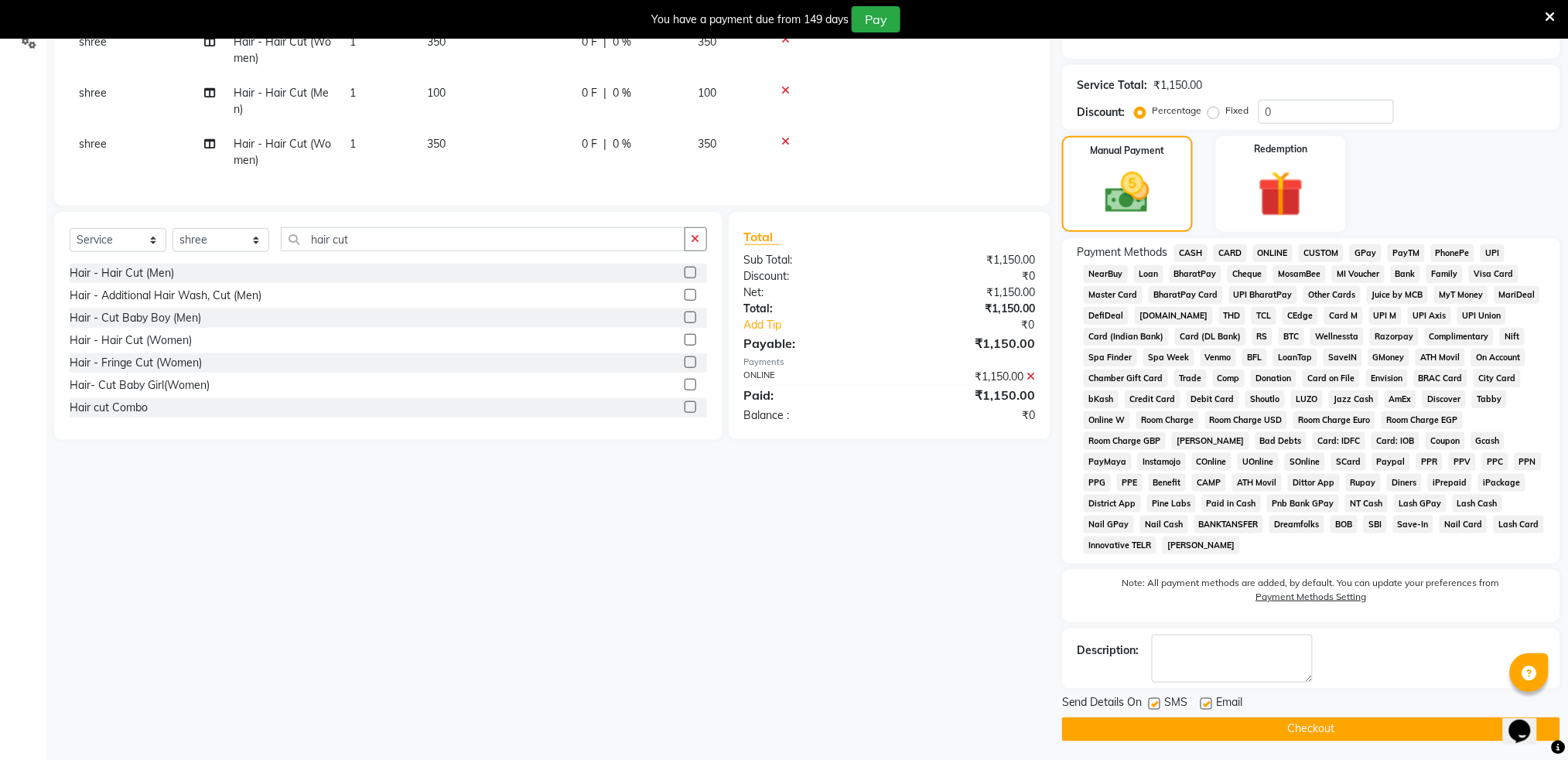
click at [1152, 706] on label at bounding box center [1154, 704] width 12 height 12
click at [1152, 706] on input "checkbox" at bounding box center [1153, 705] width 10 height 10
checkbox input "false"
click at [1157, 732] on button "Checkout" at bounding box center [1311, 729] width 498 height 24
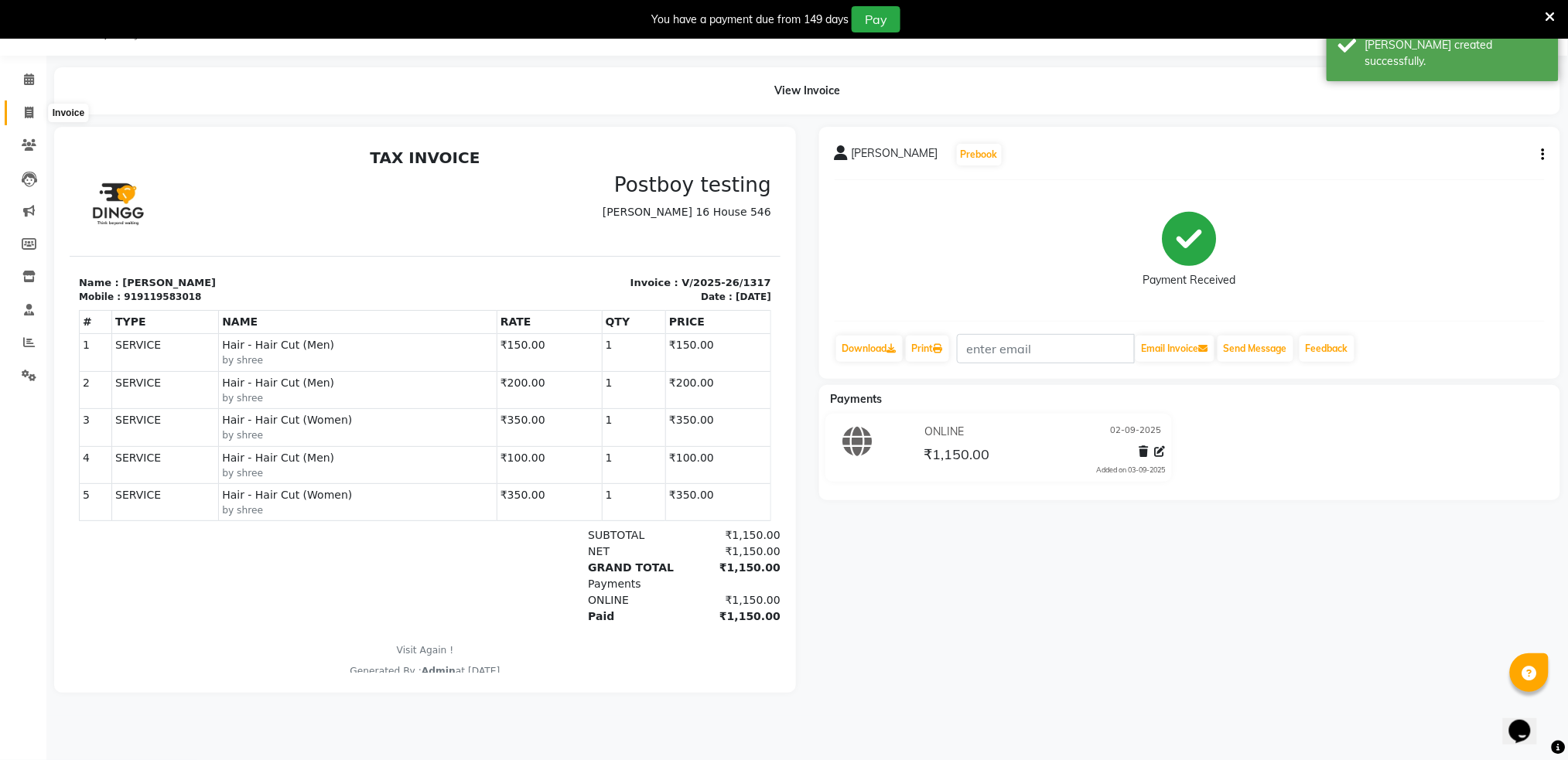
click at [30, 111] on icon at bounding box center [29, 112] width 8 height 12
select select "service"
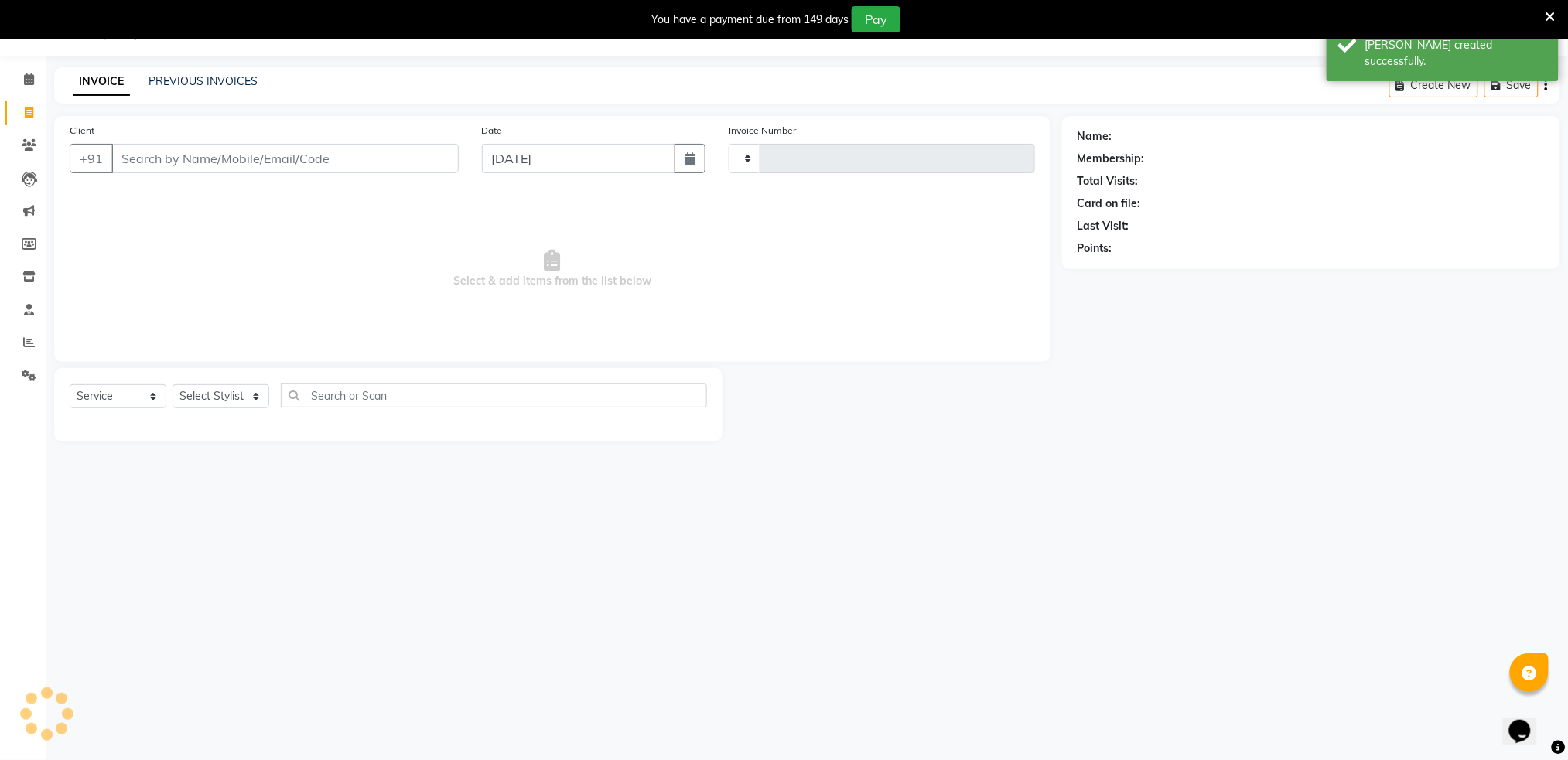
type input "1318"
select select "672"
click at [145, 147] on input "Client" at bounding box center [285, 158] width 347 height 29
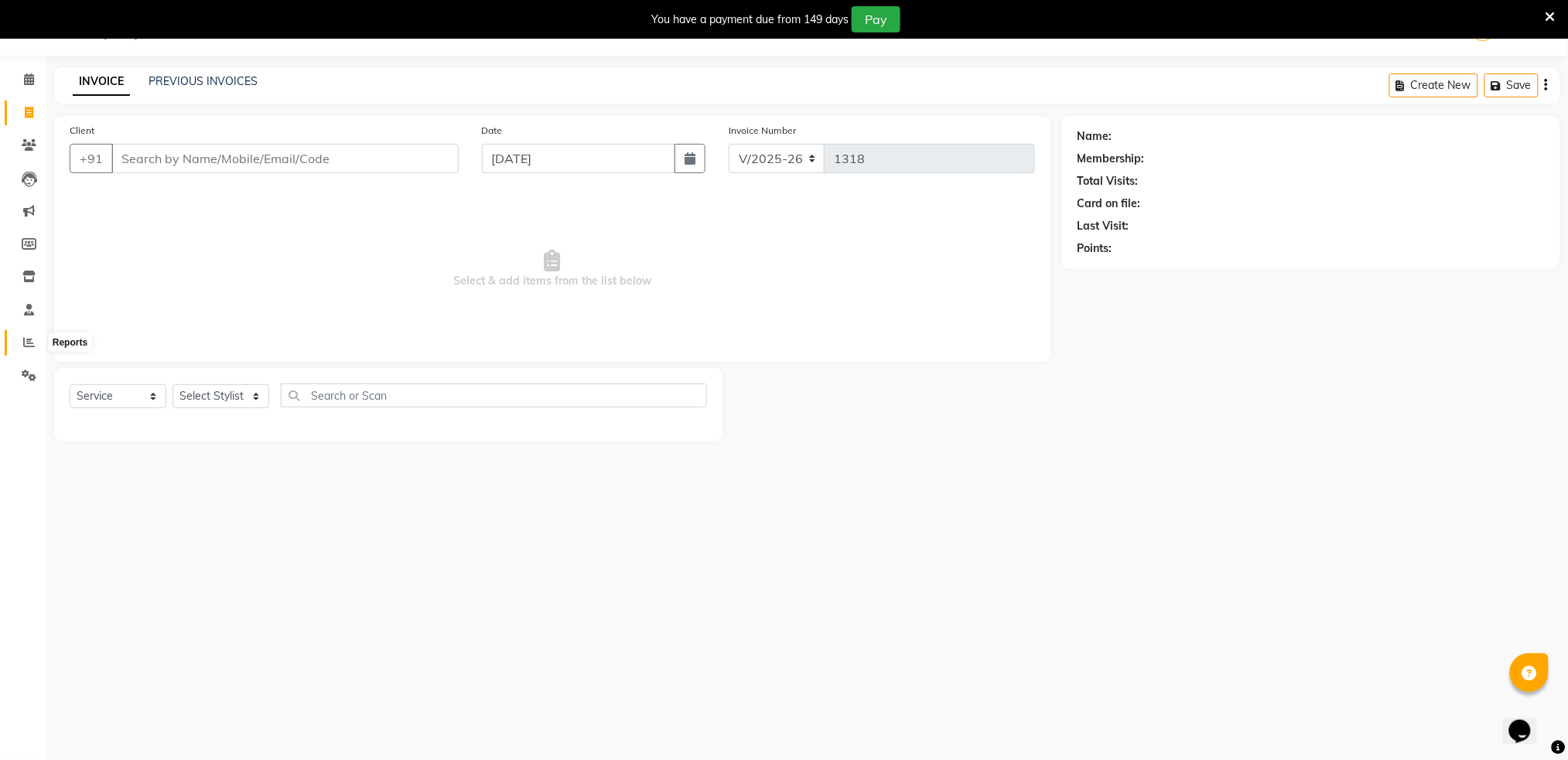
click at [32, 338] on icon at bounding box center [29, 342] width 12 height 12
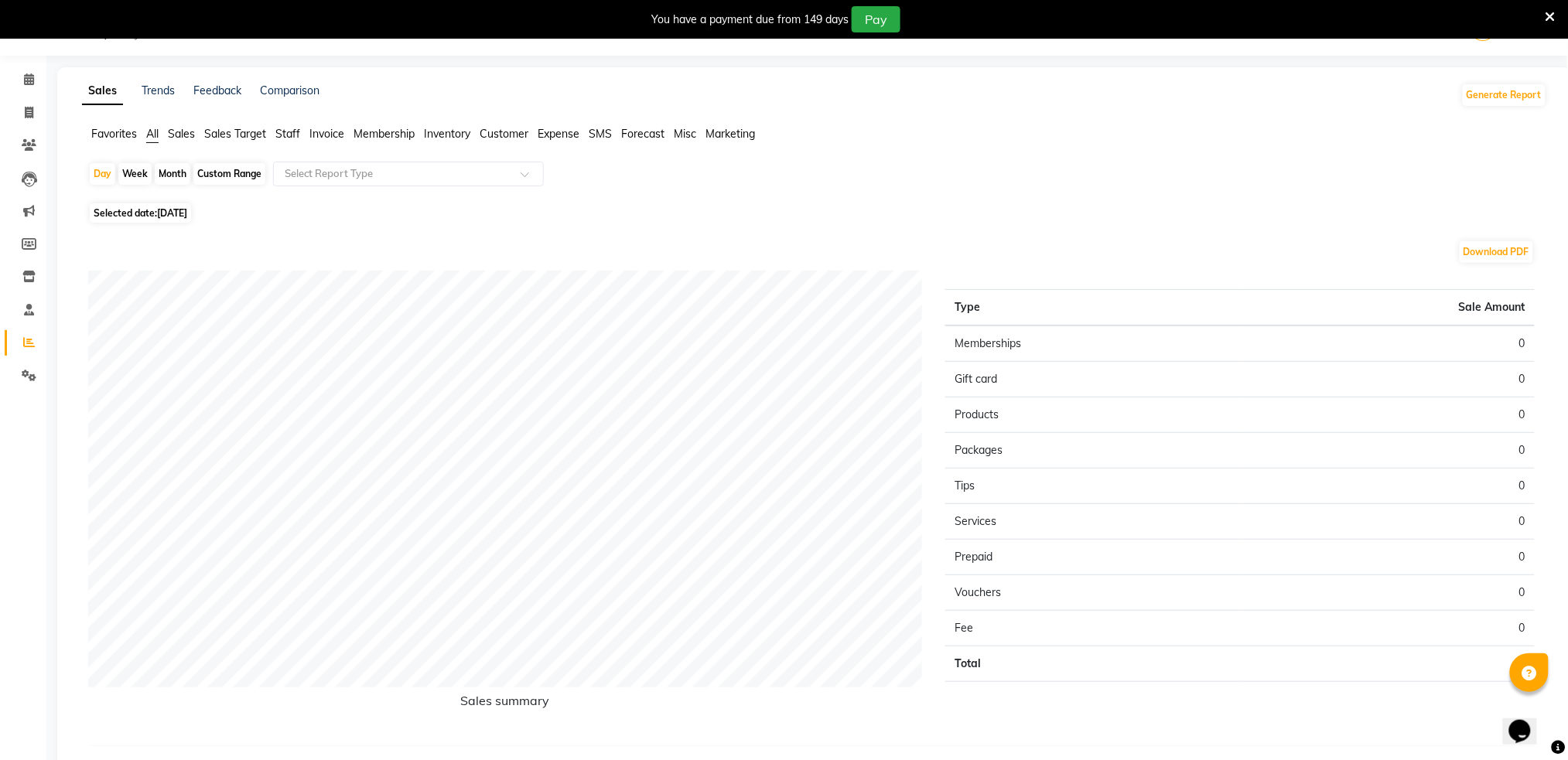
click at [127, 211] on span "Selected date: [DATE]" at bounding box center [140, 213] width 101 height 19
select select "9"
select select "2025"
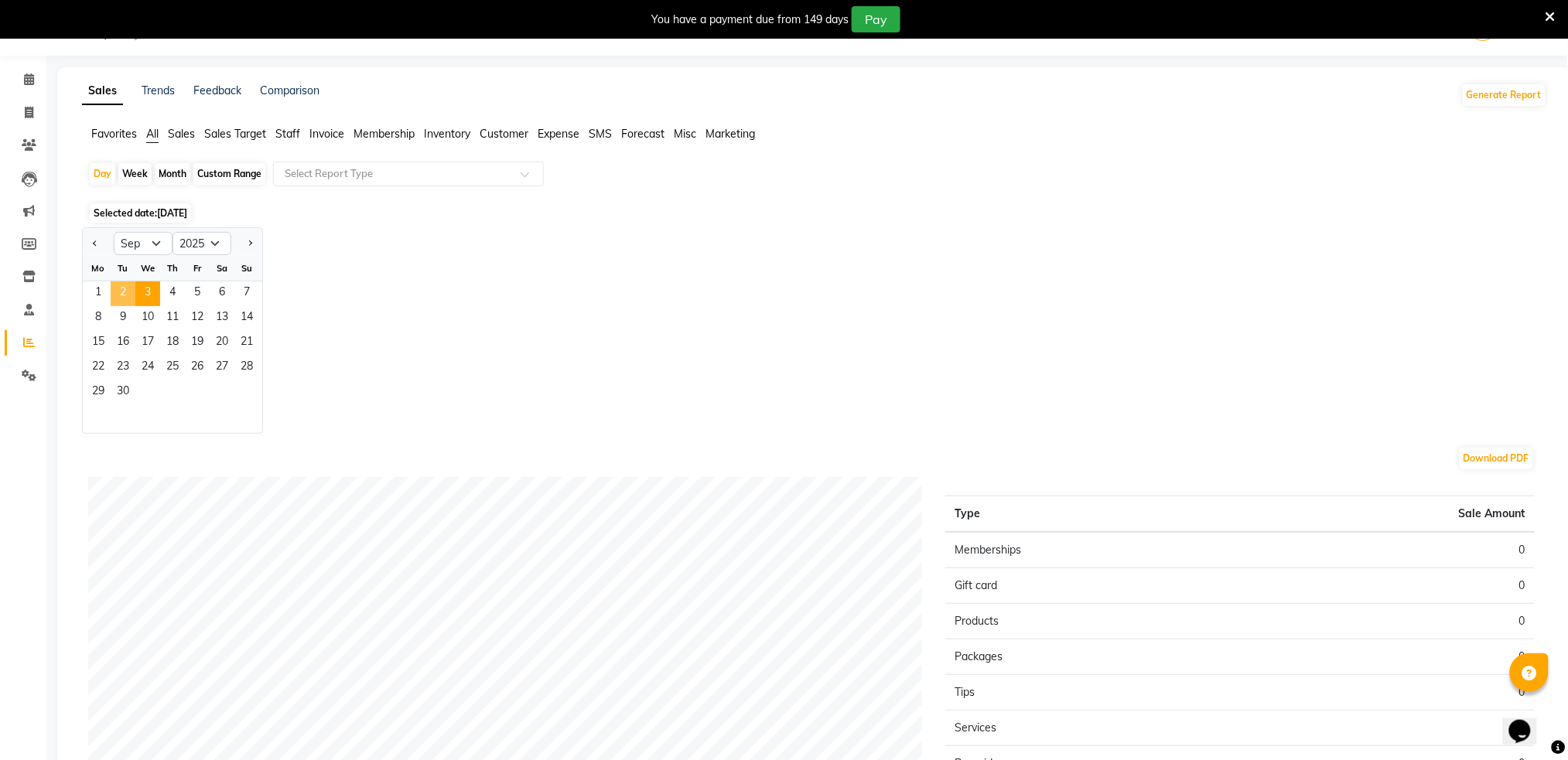
click at [124, 287] on span "2" at bounding box center [123, 294] width 25 height 25
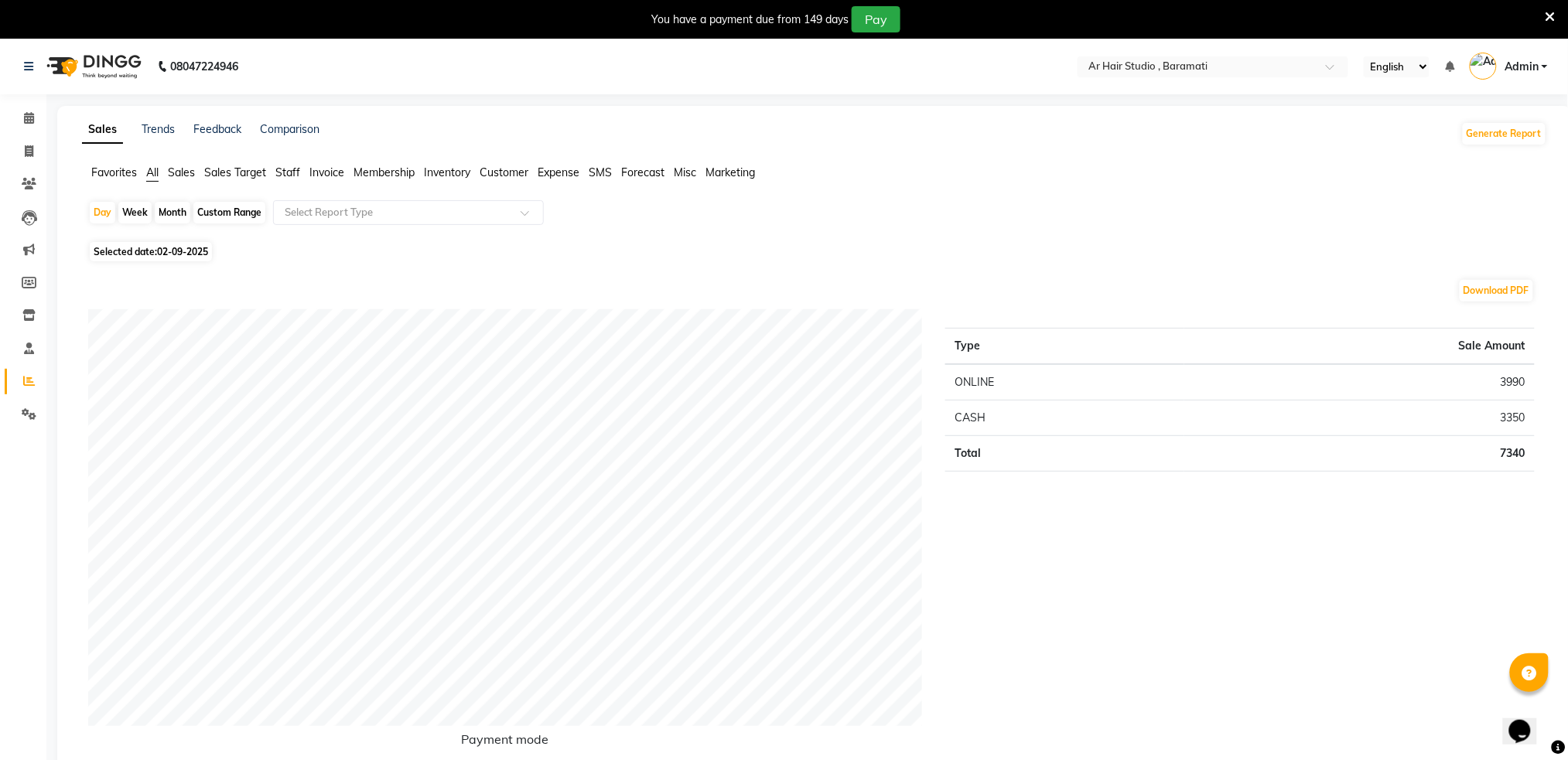
click at [174, 213] on div "Month" at bounding box center [173, 213] width 35 height 22
select select "9"
select select "2025"
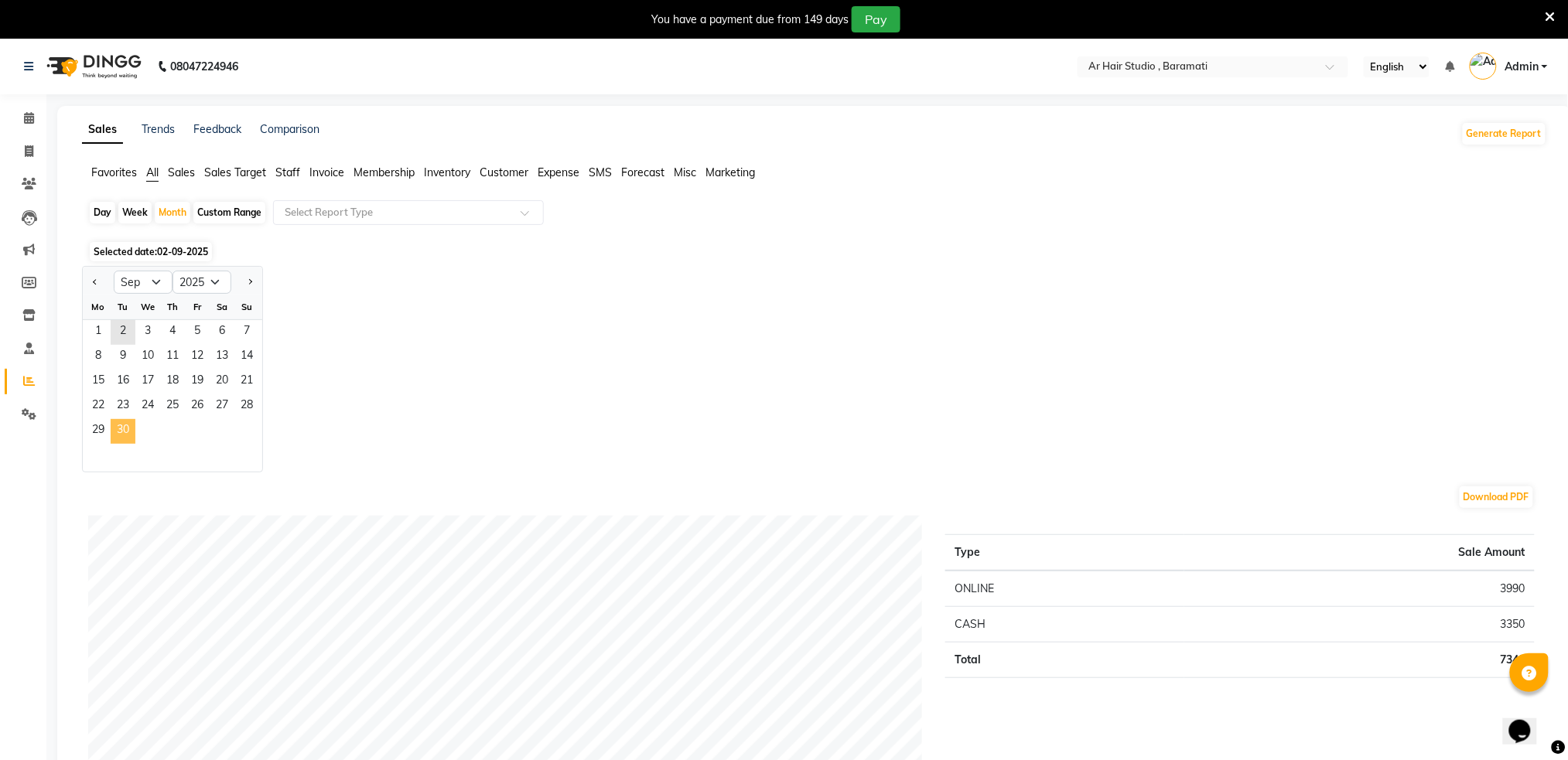
click at [131, 423] on span "30" at bounding box center [123, 432] width 25 height 25
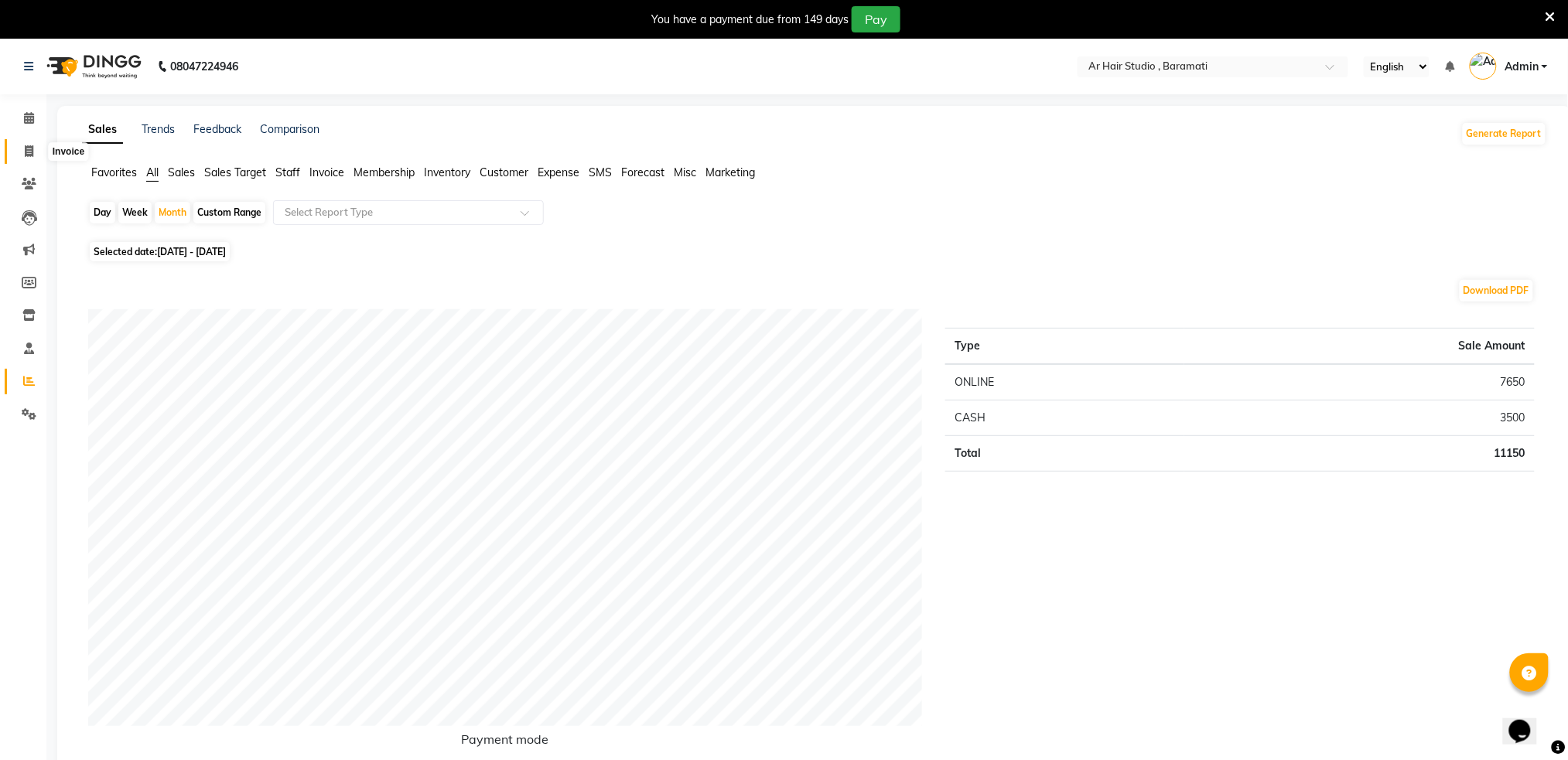
click at [22, 153] on span at bounding box center [28, 152] width 27 height 18
select select "672"
select select "service"
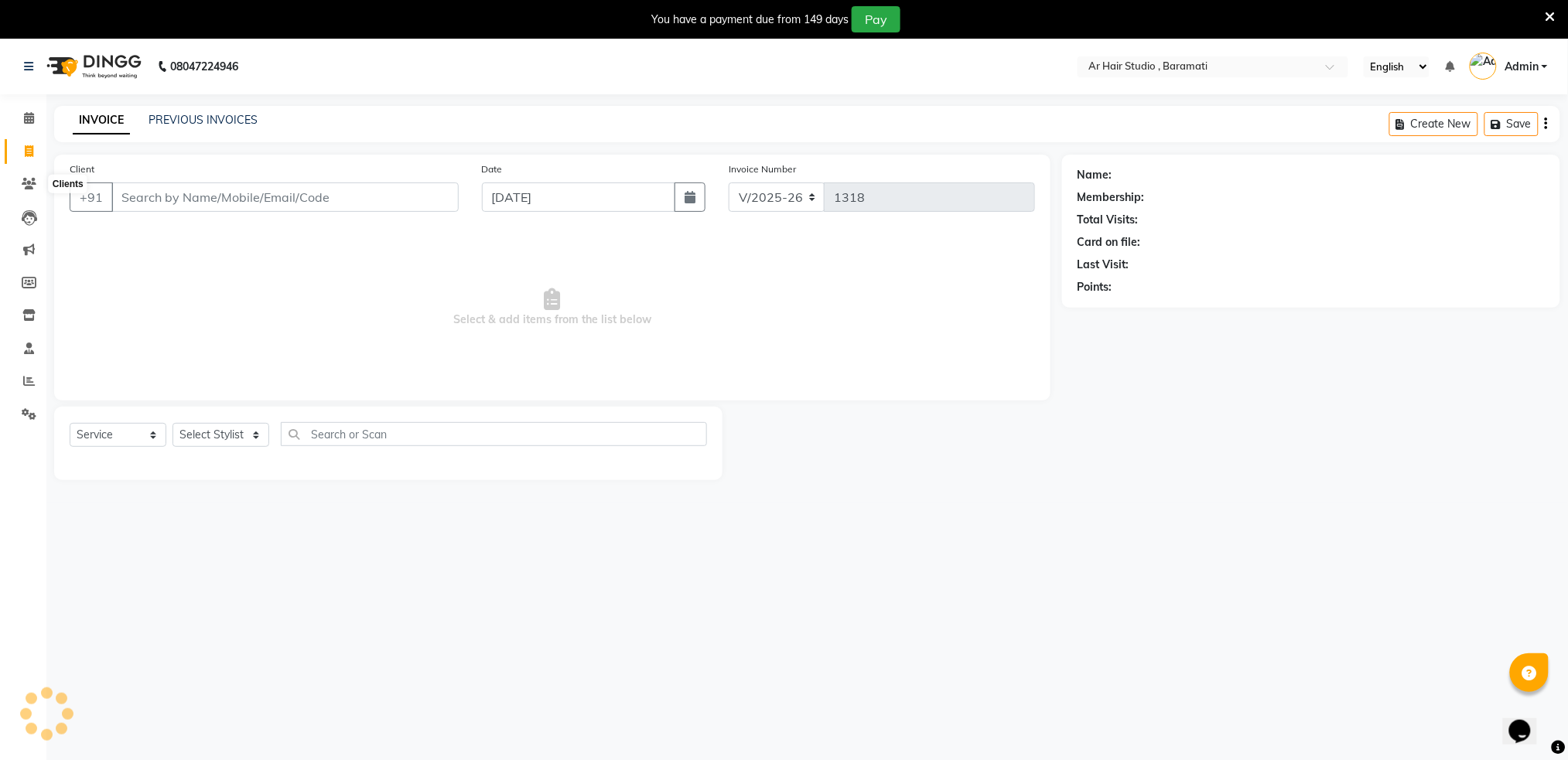
scroll to position [39, 0]
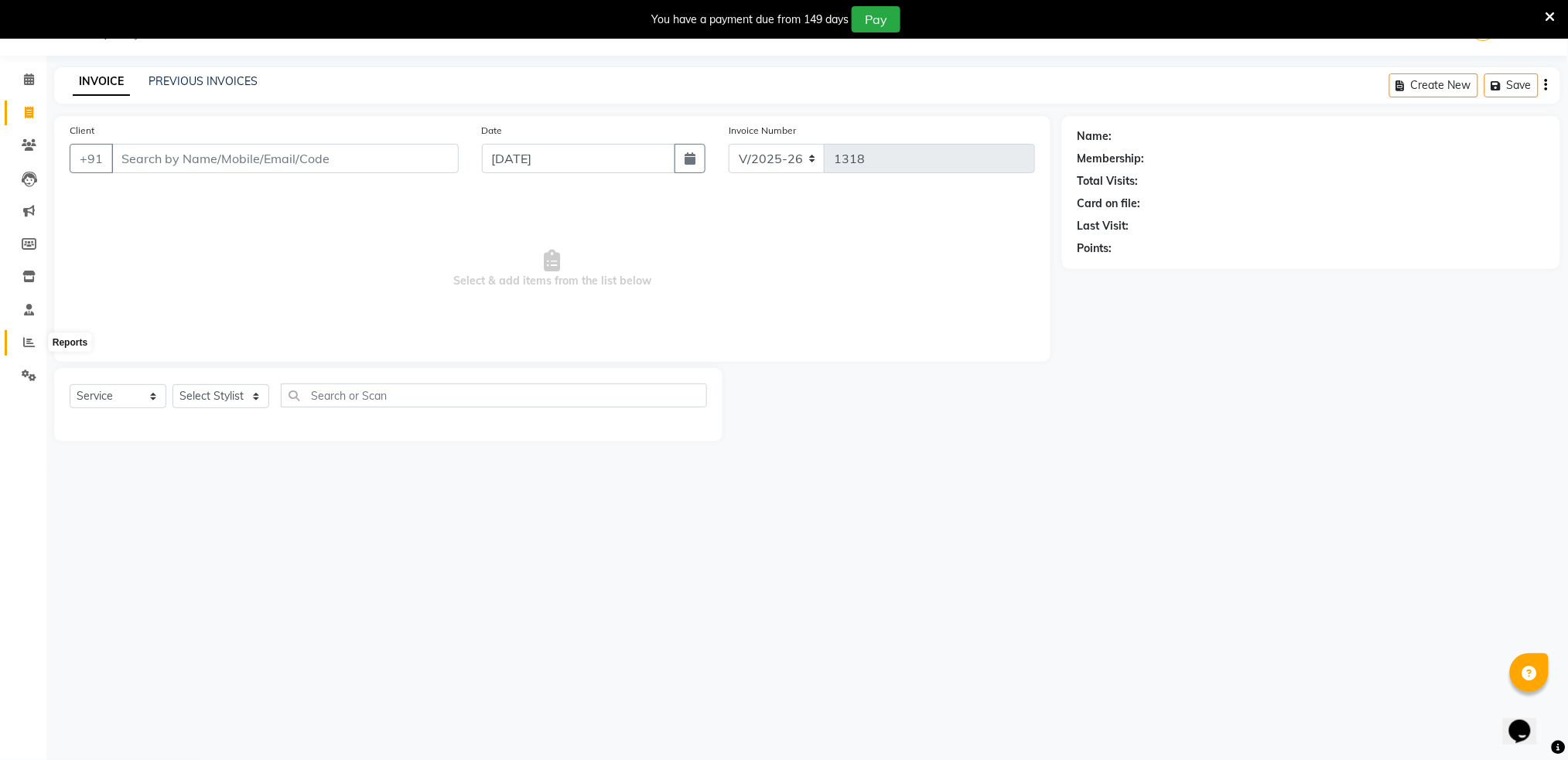
click at [29, 347] on icon at bounding box center [29, 342] width 12 height 12
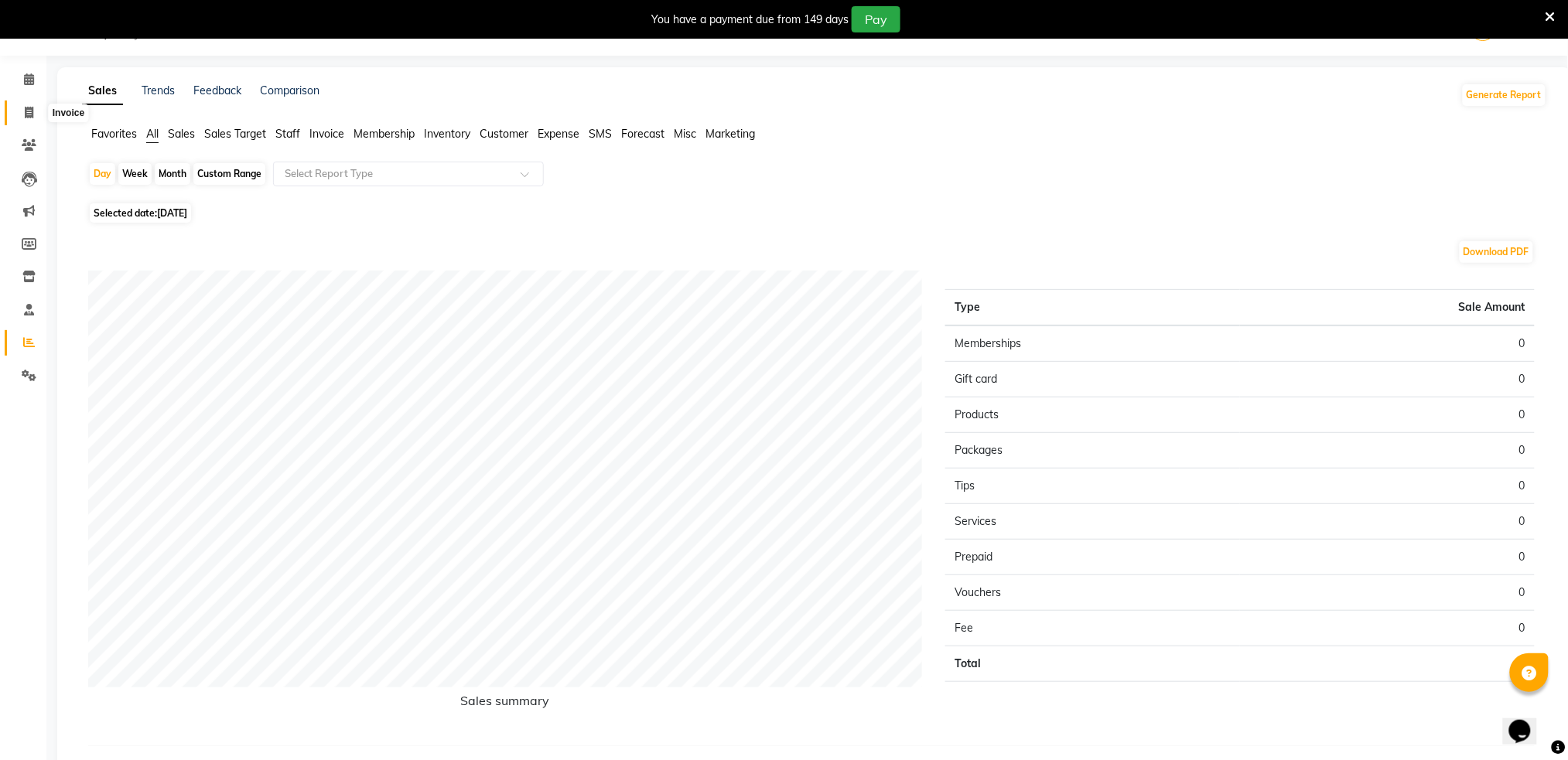
click at [27, 106] on icon at bounding box center [29, 112] width 8 height 12
select select "service"
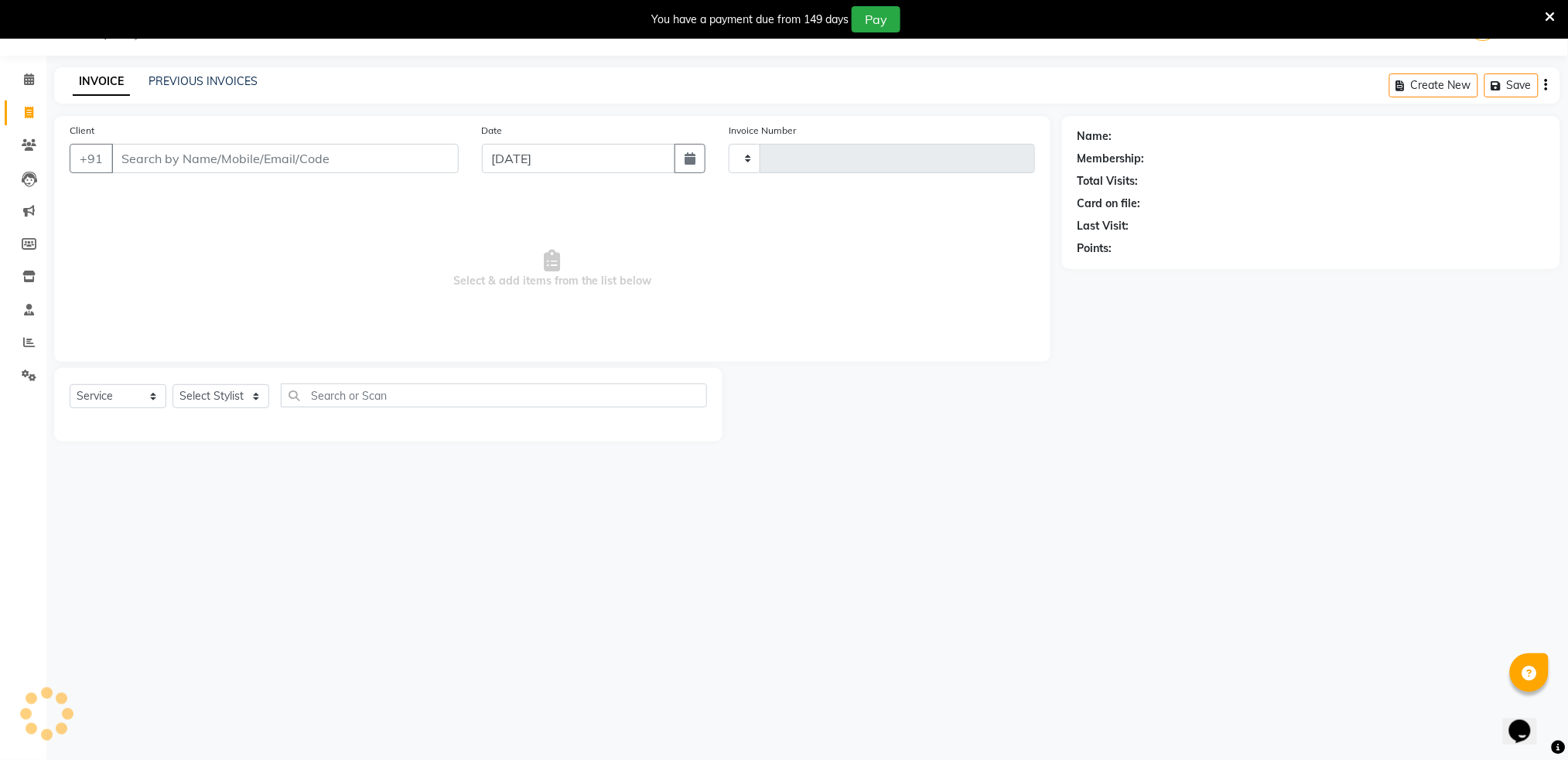
type input "1318"
select select "672"
